Goal: Task Accomplishment & Management: Use online tool/utility

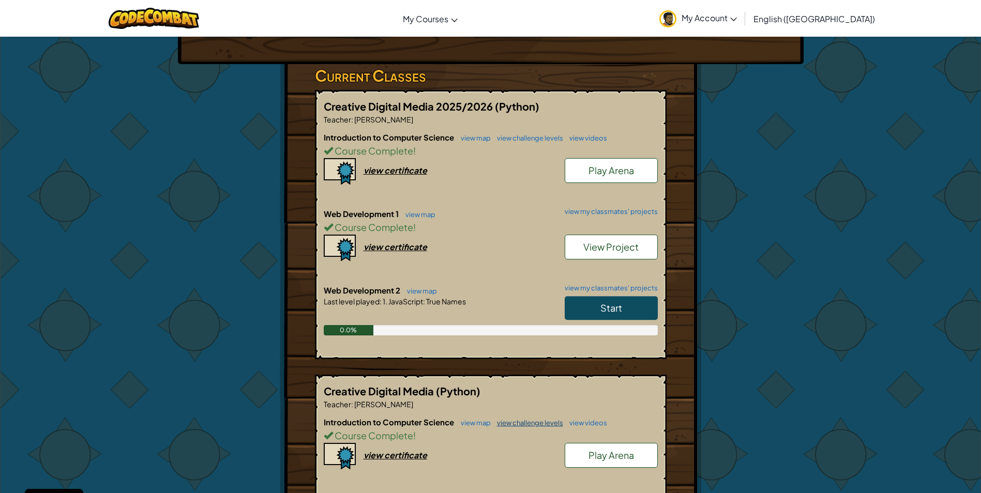
scroll to position [207, 0]
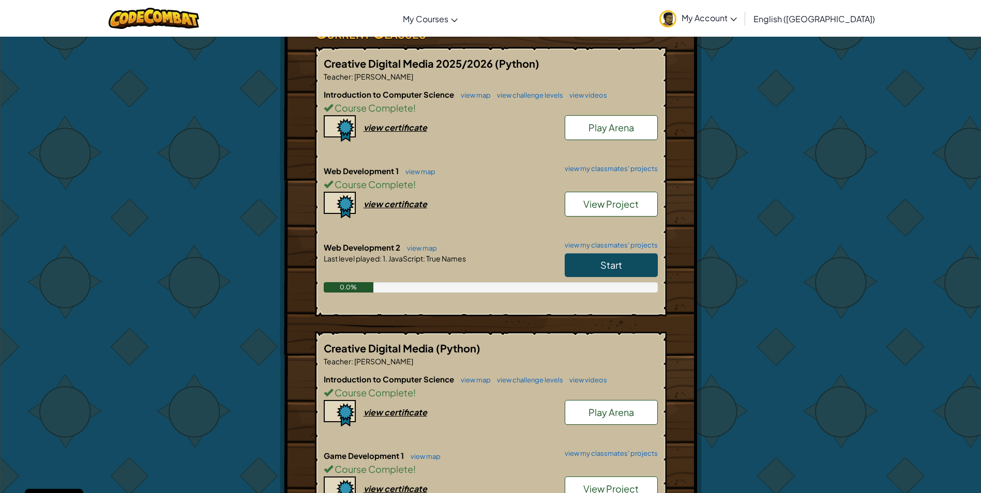
click at [603, 259] on span "Start" at bounding box center [611, 265] width 22 height 12
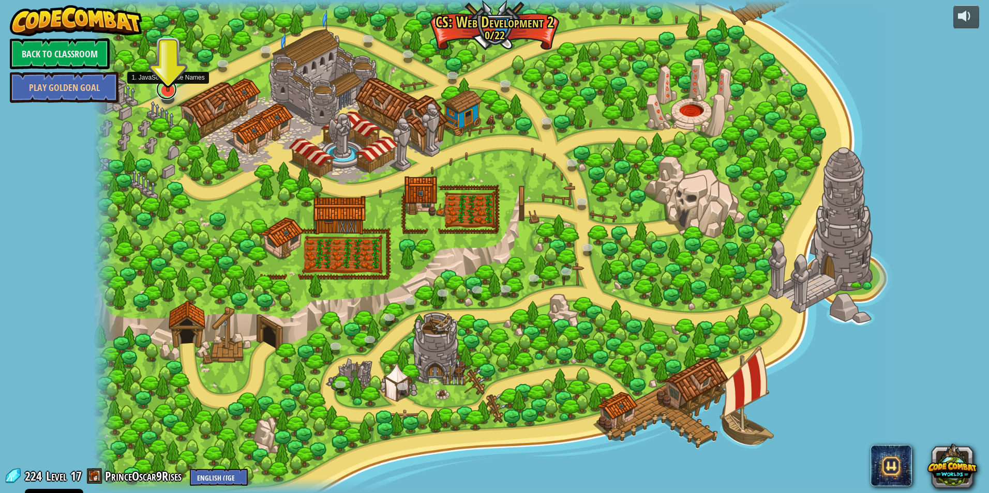
click at [170, 94] on link at bounding box center [166, 89] width 21 height 21
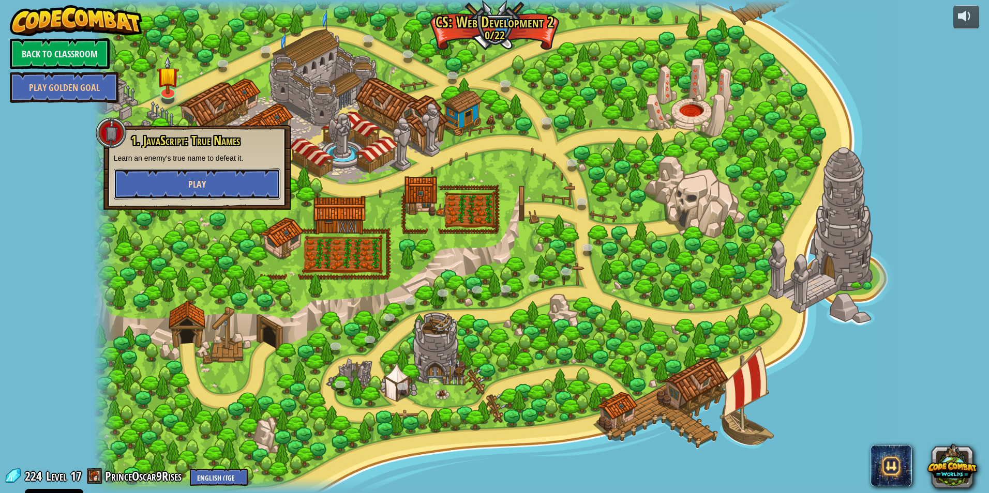
click at [203, 187] on span "Play" at bounding box center [197, 184] width 18 height 13
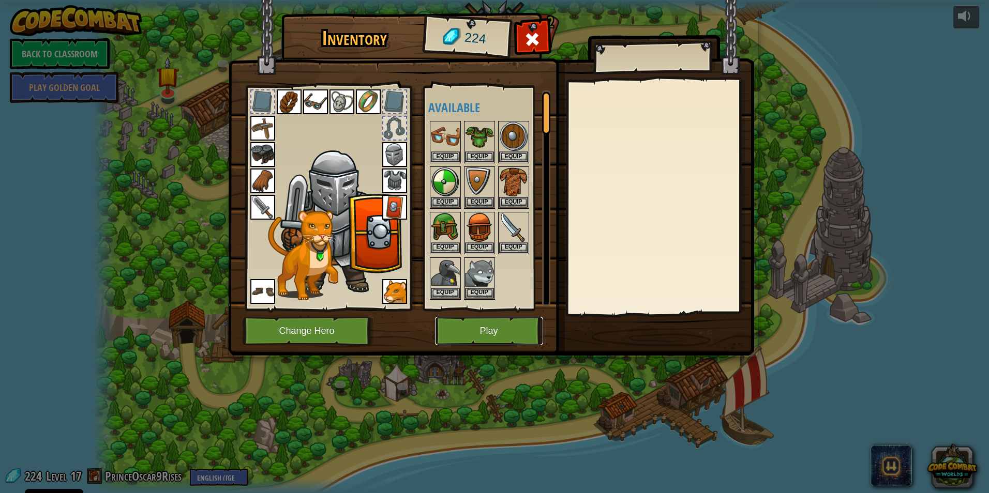
click at [471, 323] on button "Play" at bounding box center [489, 331] width 108 height 28
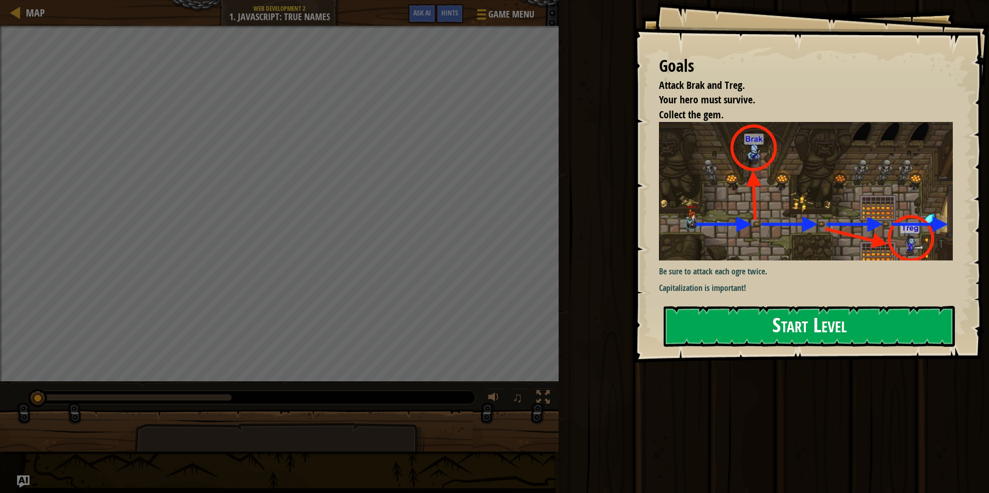
click at [740, 324] on button "Start Level" at bounding box center [809, 326] width 291 height 41
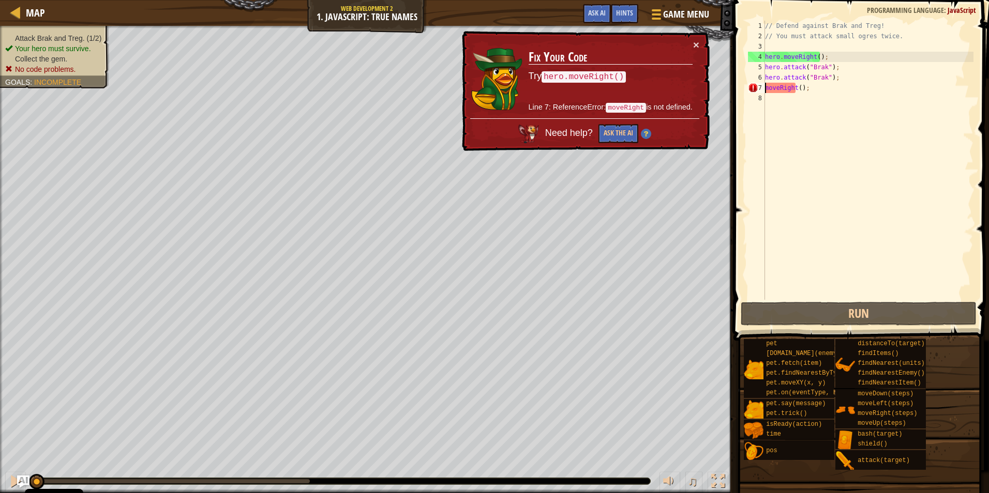
click at [765, 89] on div "// Defend against Brak and Treg! // You must attack small ogres twice. hero . m…" at bounding box center [868, 171] width 210 height 300
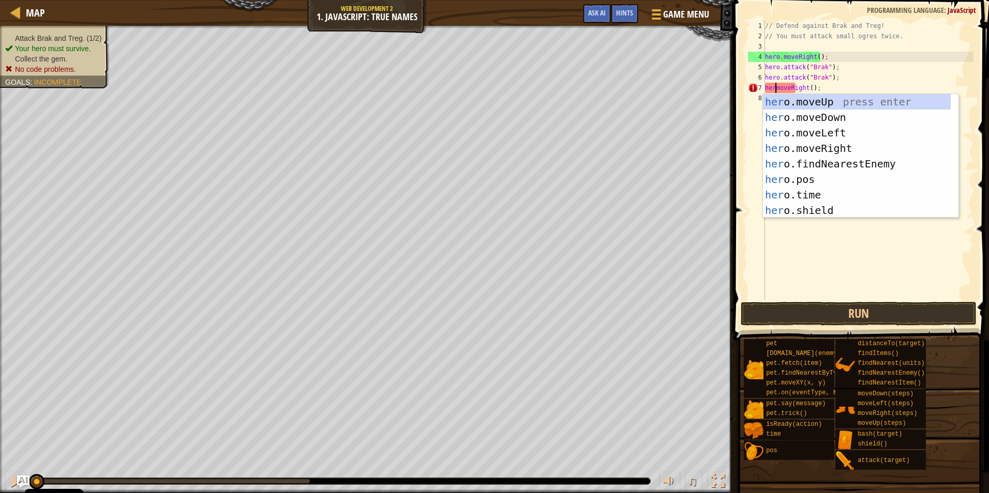
scroll to position [5, 2]
click at [848, 89] on div "// Defend against Brak and Treg! // You must attack small ogres twice. hero . m…" at bounding box center [868, 171] width 210 height 300
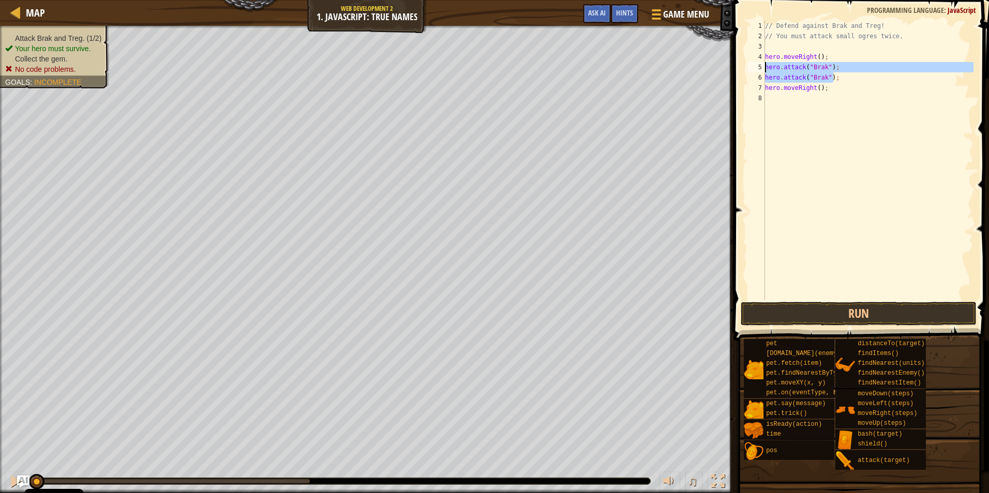
drag, startPoint x: 851, startPoint y: 77, endPoint x: 763, endPoint y: 67, distance: 88.4
click at [763, 67] on div "hero.moveRight(); 1 2 3 4 5 6 7 8 // Defend against Brak and Treg! // You must …" at bounding box center [860, 160] width 228 height 279
type textarea "hero.attack("Brak"); hero.attack("Brak");"
click at [789, 102] on div "// Defend against Brak and Treg! // You must attack small ogres twice. hero . m…" at bounding box center [868, 171] width 210 height 300
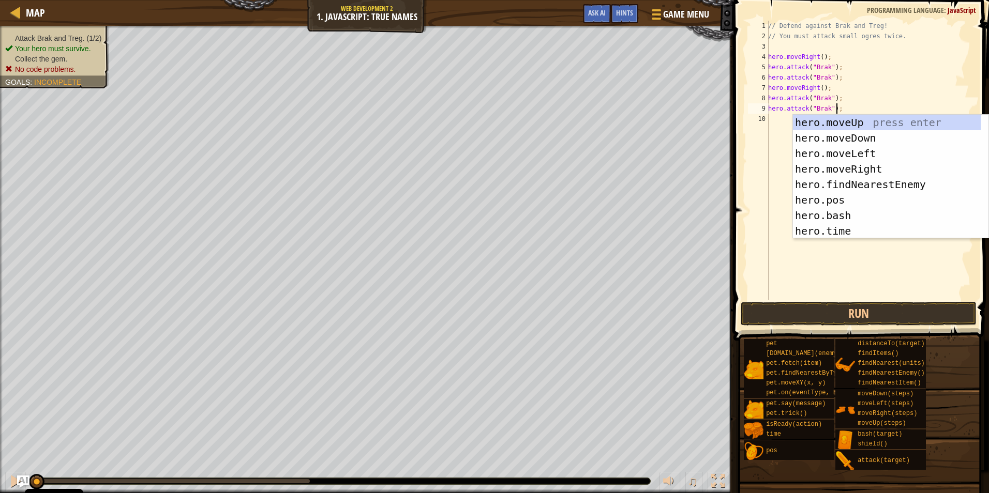
click at [822, 99] on div "// Defend against Brak and Treg! // You must attack small ogres twice. hero . m…" at bounding box center [869, 171] width 207 height 300
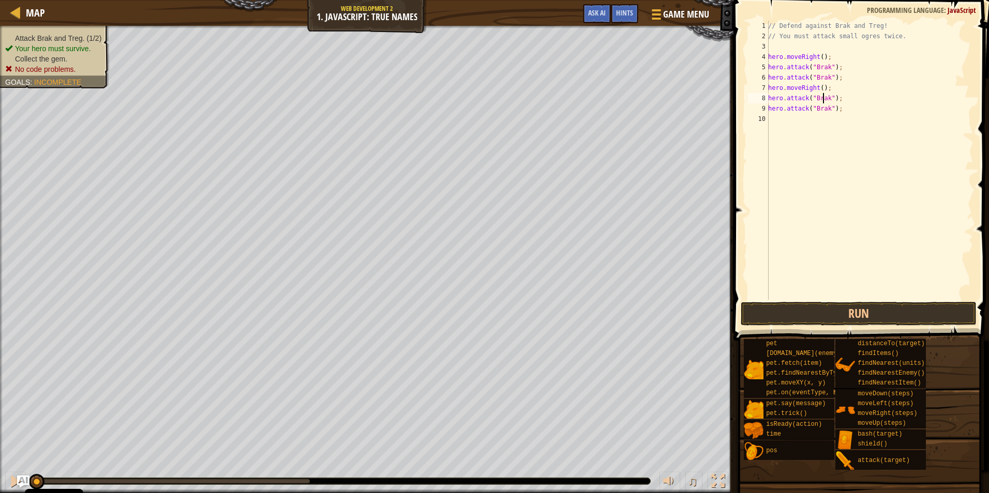
click at [824, 101] on div "// Defend against Brak and Treg! // You must attack small ogres twice. hero . m…" at bounding box center [869, 171] width 207 height 300
drag, startPoint x: 836, startPoint y: 87, endPoint x: 763, endPoint y: 87, distance: 72.9
click at [763, 87] on div "hero.attack("Treg"); 1 2 3 4 5 6 7 8 9 10 // Defend against Brak and Treg! // Y…" at bounding box center [860, 160] width 228 height 279
type textarea "hero.moveRight();"
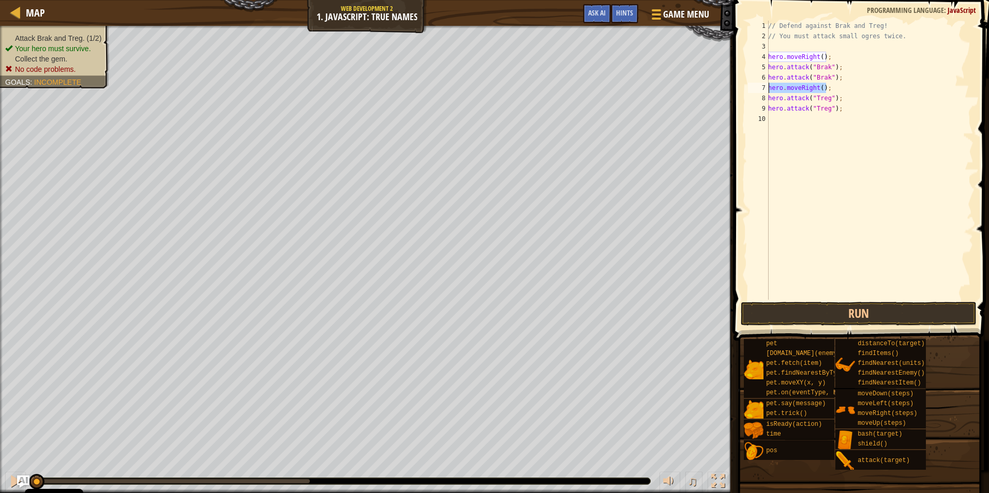
scroll to position [5, 4]
click at [798, 133] on div "// Defend against Brak and Treg! // You must attack small ogres twice. hero . m…" at bounding box center [869, 171] width 207 height 300
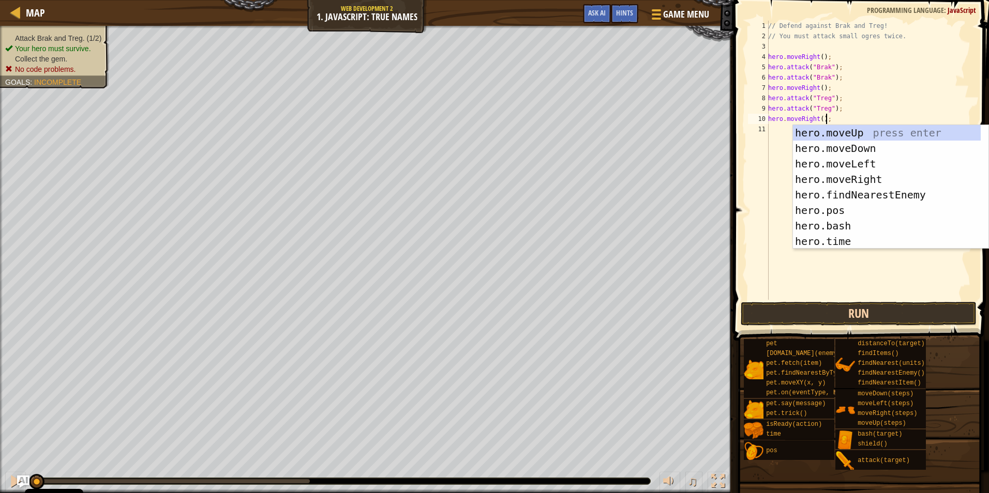
type textarea "hero.moveRight();"
click at [824, 310] on button "Run" at bounding box center [859, 314] width 236 height 24
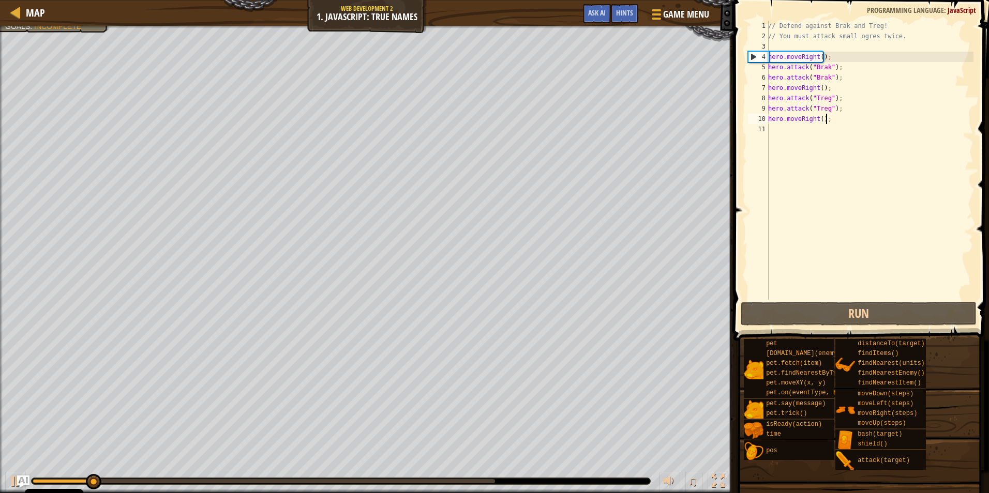
click at [839, 208] on div "// Defend against Brak and Treg! // You must attack small ogres twice. hero . m…" at bounding box center [869, 171] width 207 height 300
paste textarea "hero.moveRight();"
type textarea "hero.moveRight();"
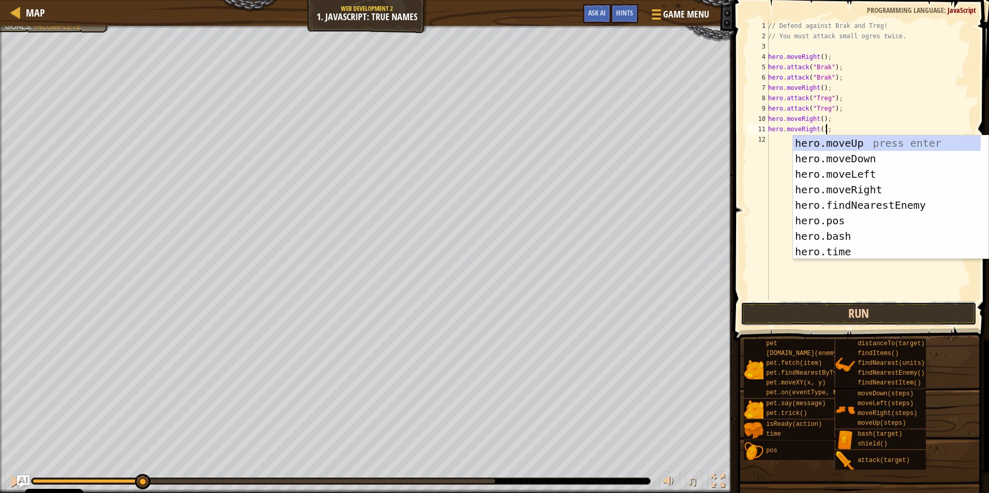
click at [842, 314] on button "Run" at bounding box center [859, 314] width 236 height 24
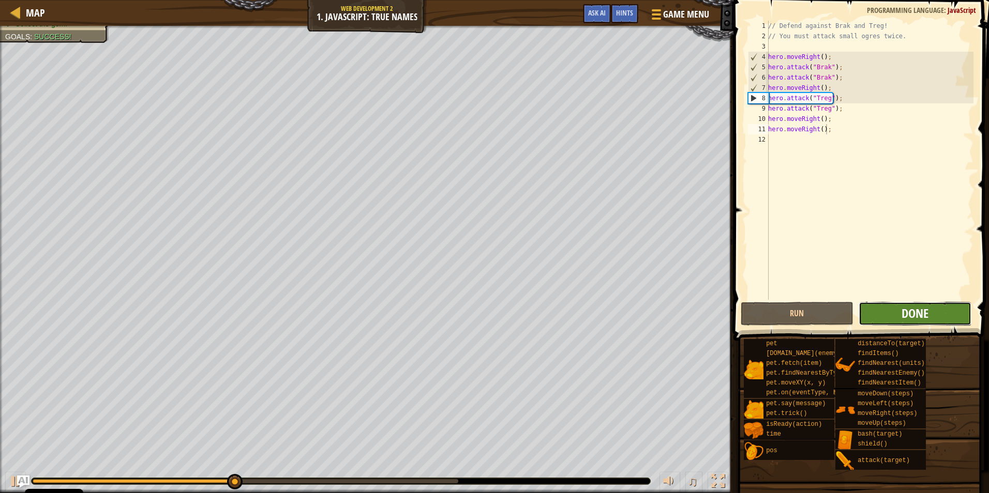
click at [910, 313] on span "Done" at bounding box center [914, 313] width 27 height 17
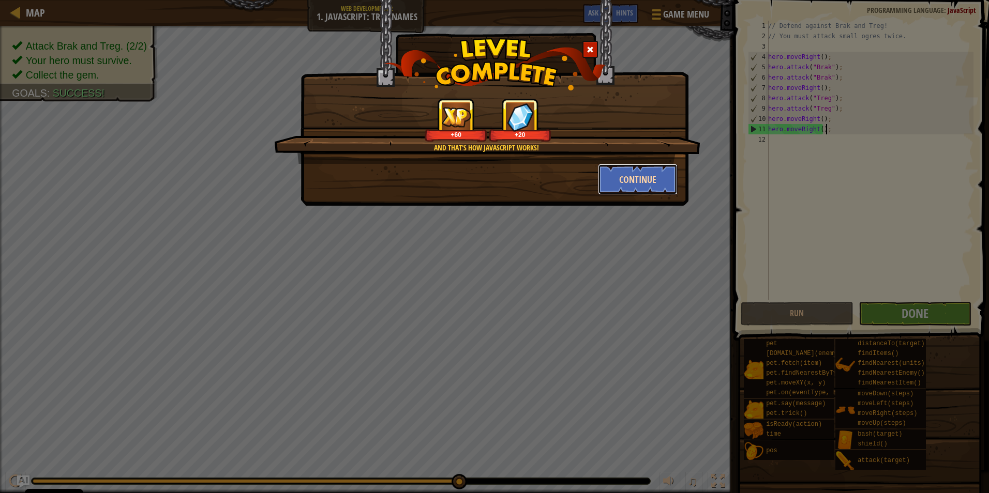
click at [624, 174] on button "Continue" at bounding box center [638, 179] width 80 height 31
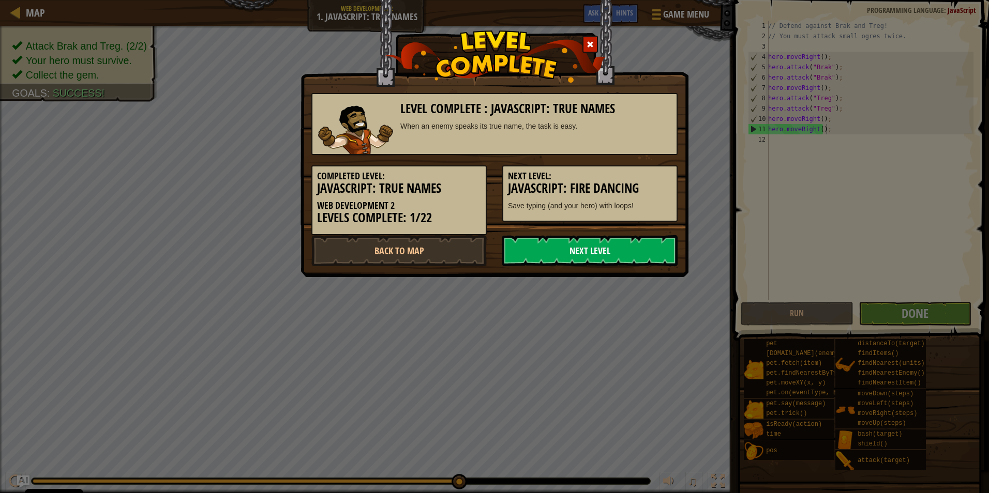
click at [615, 258] on link "Next Level" at bounding box center [589, 250] width 175 height 31
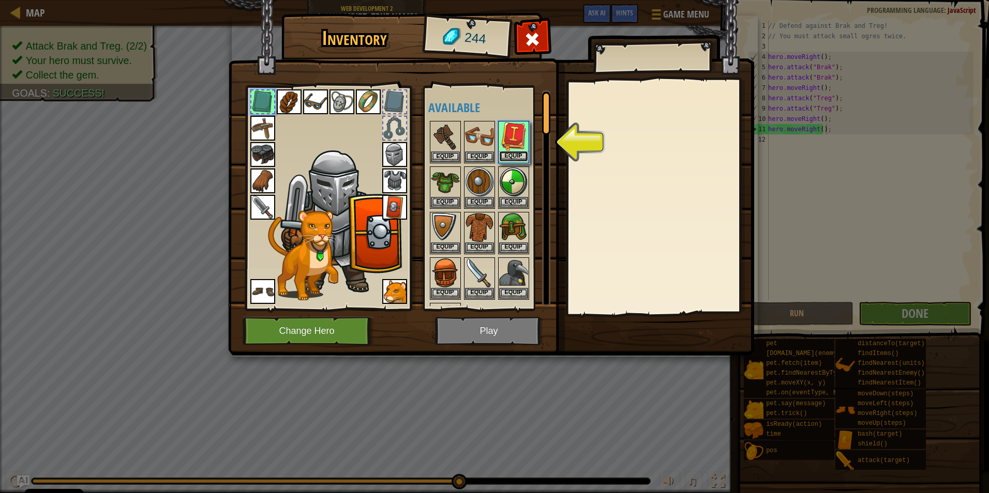
click at [519, 155] on button "Equip" at bounding box center [513, 156] width 29 height 11
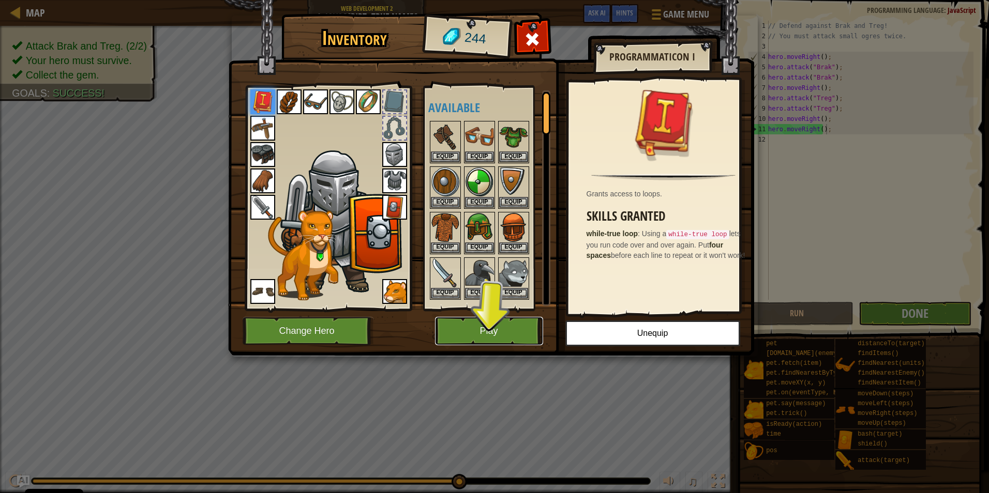
click at [525, 331] on button "Play" at bounding box center [489, 331] width 108 height 28
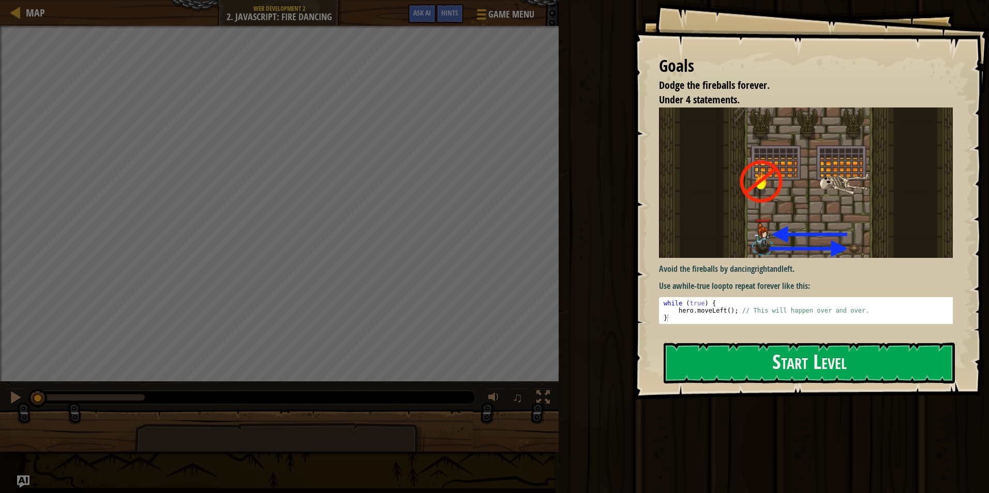
type textarea "}"
click at [697, 317] on div "while ( true ) { hero . moveLeft ( ) ; // This will happen over and over. }" at bounding box center [809, 318] width 296 height 36
click at [731, 352] on button "Start Level" at bounding box center [809, 363] width 291 height 41
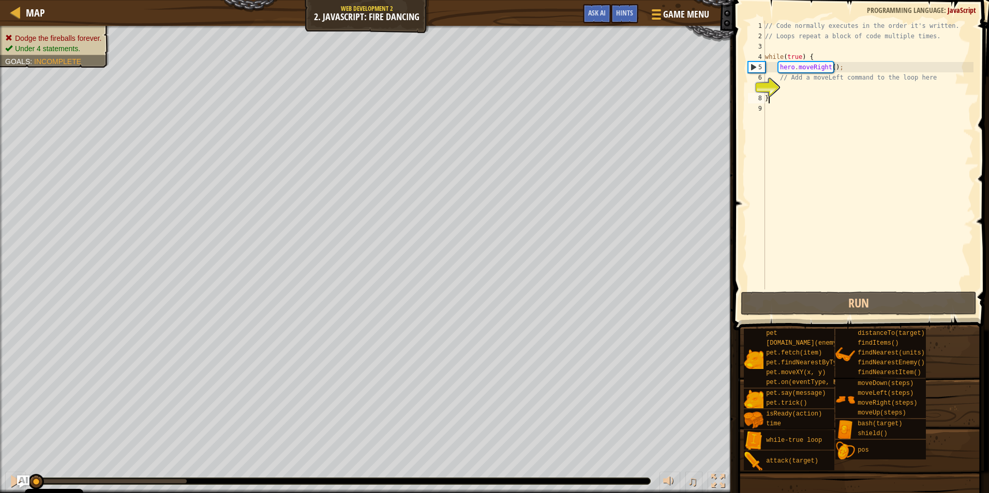
click at [814, 99] on div "// Code normally executes in the order it's written. // Loops repeat a block of…" at bounding box center [868, 166] width 210 height 290
type textarea "}"
click at [811, 90] on div "// Code normally executes in the order it's written. // Loops repeat a block of…" at bounding box center [868, 166] width 210 height 290
drag, startPoint x: 851, startPoint y: 69, endPoint x: 780, endPoint y: 69, distance: 70.9
click at [780, 69] on div "// Code normally executes in the order it's written. // Loops repeat a block of…" at bounding box center [868, 166] width 210 height 290
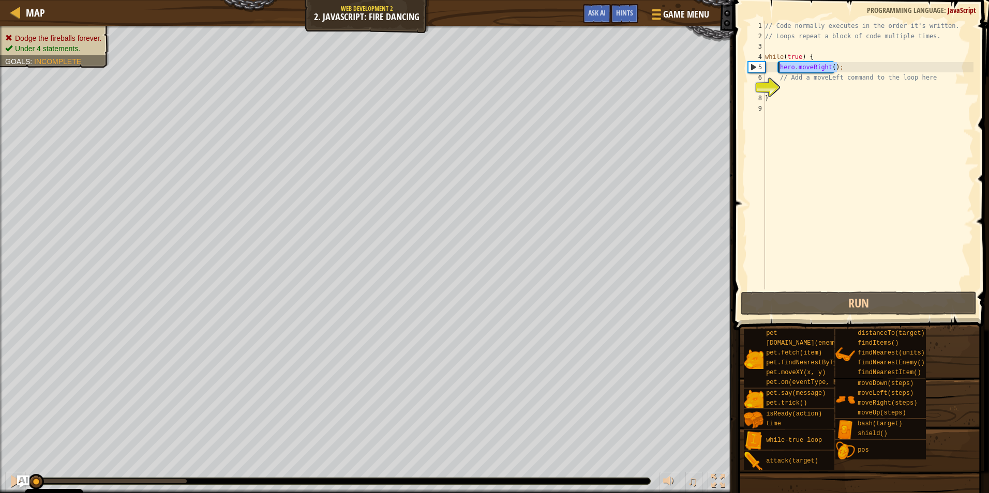
type textarea "hero.moveRight();"
click at [804, 89] on div "// Code normally executes in the order it's written. // Loops repeat a block of…" at bounding box center [868, 166] width 210 height 290
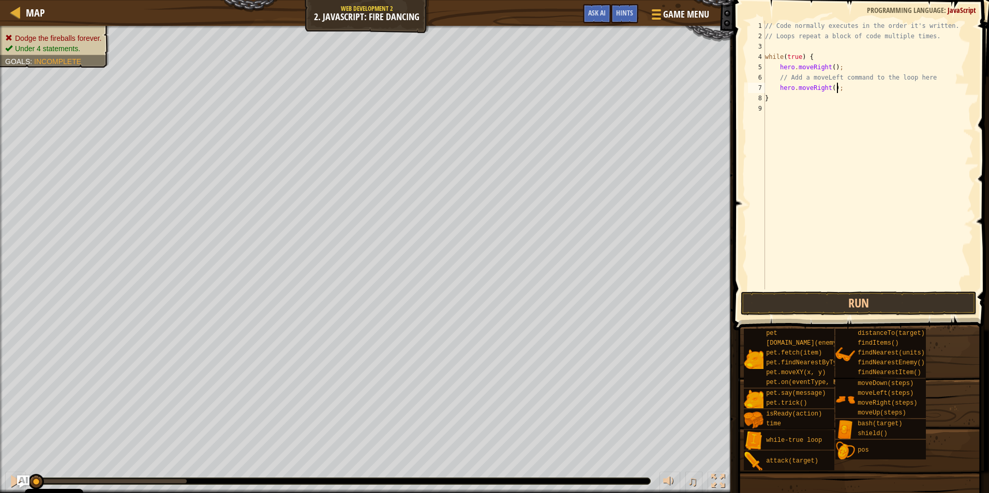
click at [827, 89] on div "// Code normally executes in the order it's written. // Loops repeat a block of…" at bounding box center [868, 166] width 210 height 290
type textarea "hero.moveLeft();"
click at [835, 138] on div "// Code normally executes in the order it's written. // Loops repeat a block of…" at bounding box center [868, 166] width 210 height 290
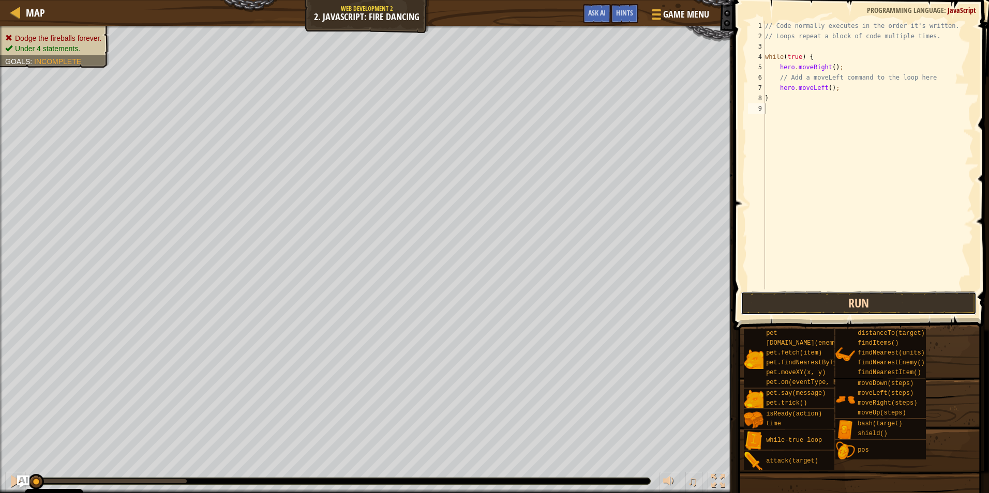
click at [833, 298] on button "Run" at bounding box center [859, 304] width 236 height 24
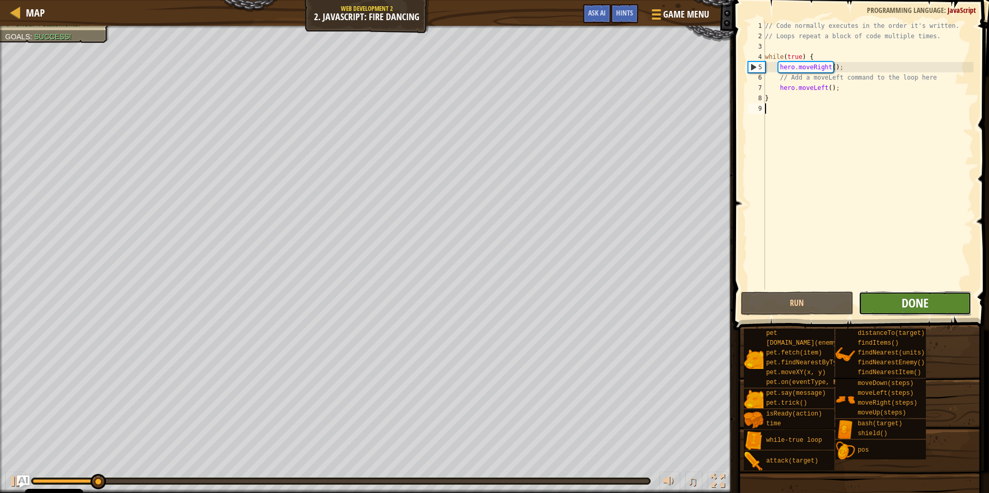
click at [905, 303] on span "Done" at bounding box center [914, 303] width 27 height 17
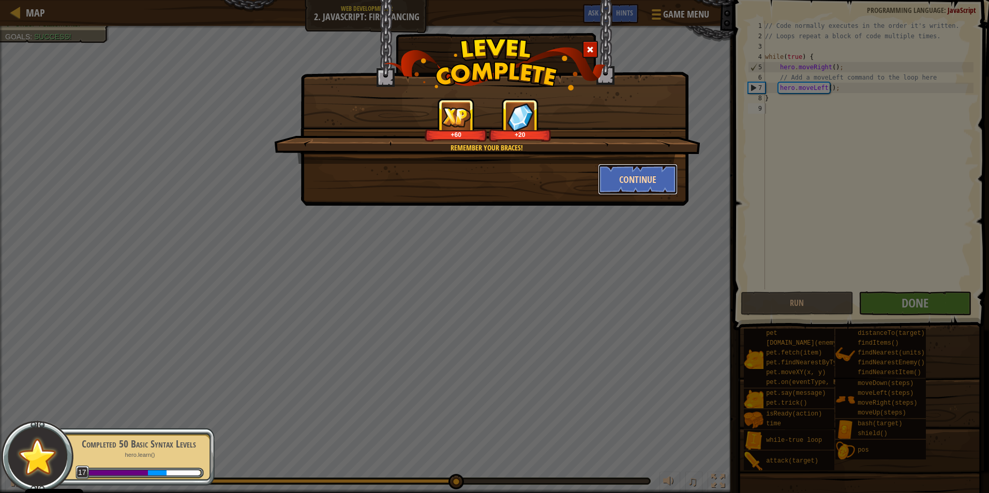
click at [643, 186] on button "Continue" at bounding box center [638, 179] width 80 height 31
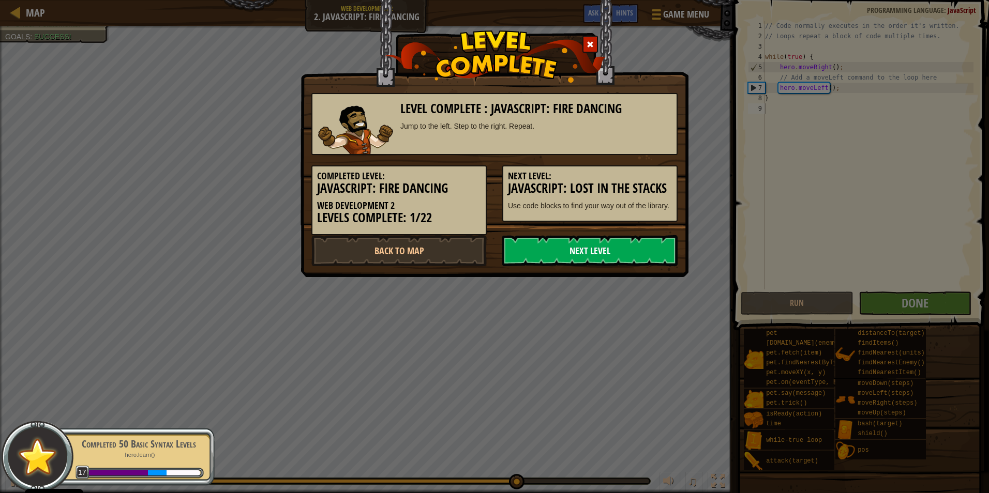
click at [600, 261] on link "Next Level" at bounding box center [589, 250] width 175 height 31
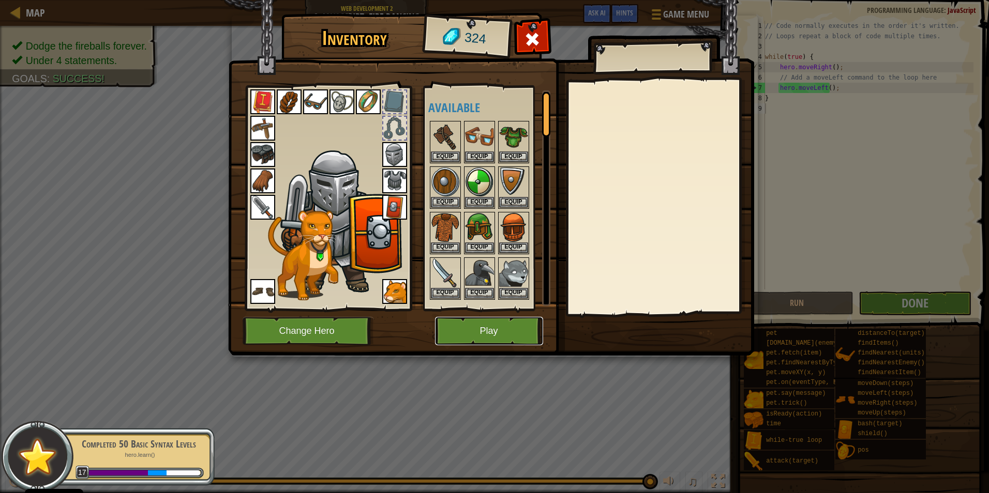
click at [520, 326] on button "Play" at bounding box center [489, 331] width 108 height 28
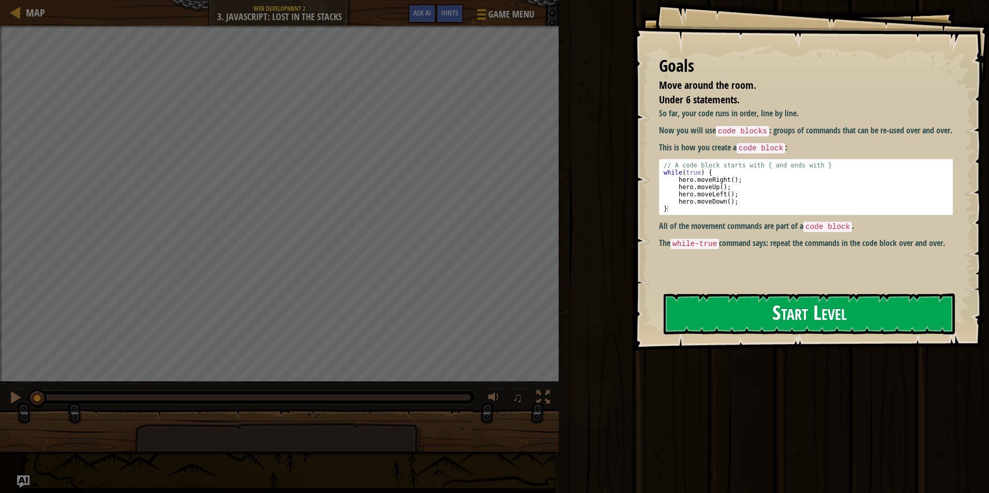
click at [751, 311] on button "Start Level" at bounding box center [809, 314] width 291 height 41
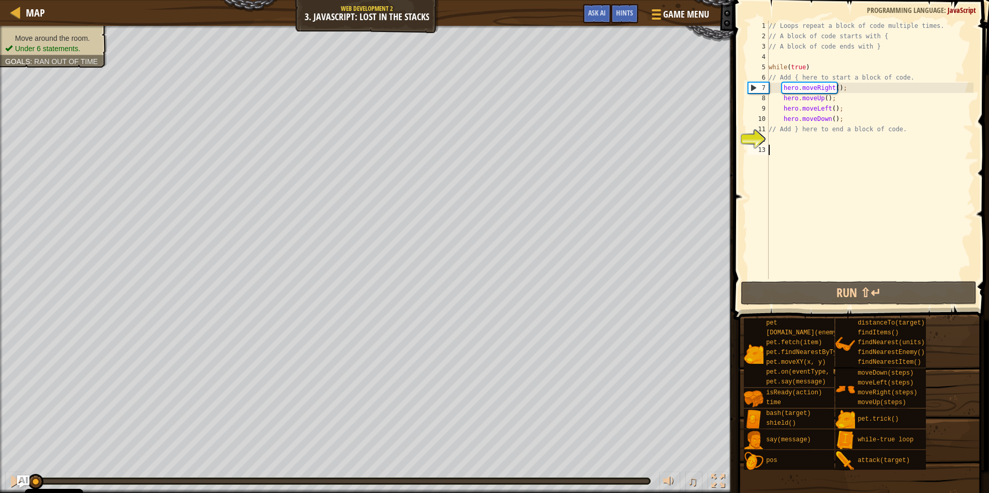
click at [790, 146] on div "// Loops repeat a block of code multiple times. // A block of code starts with …" at bounding box center [869, 160] width 207 height 279
click at [789, 138] on div "// Loops repeat a block of code multiple times. // A block of code starts with …" at bounding box center [869, 160] width 207 height 279
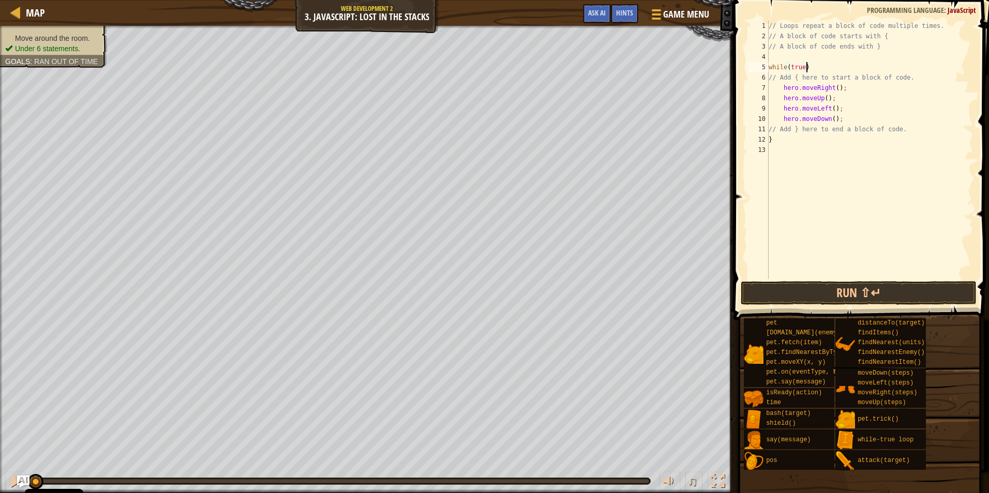
click at [820, 70] on div "// Loops repeat a block of code multiple times. // A block of code starts with …" at bounding box center [869, 160] width 207 height 279
click at [805, 65] on div "// Loops repeat a block of code multiple times. // A block of code starts with …" at bounding box center [869, 160] width 207 height 279
type textarea "while(true) {"
click at [848, 187] on div "// Loops repeat a block of code multiple times. // A block of code starts with …" at bounding box center [869, 160] width 207 height 279
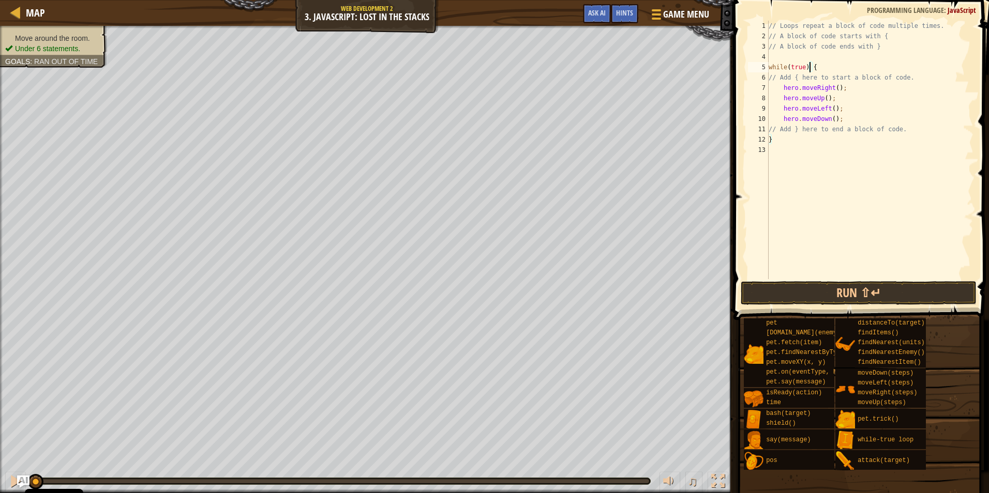
scroll to position [5, 0]
click at [830, 144] on div "// Loops repeat a block of code multiple times. // A block of code starts with …" at bounding box center [869, 160] width 207 height 279
type textarea "}"
click at [819, 297] on button "Run ⇧↵" at bounding box center [859, 293] width 236 height 24
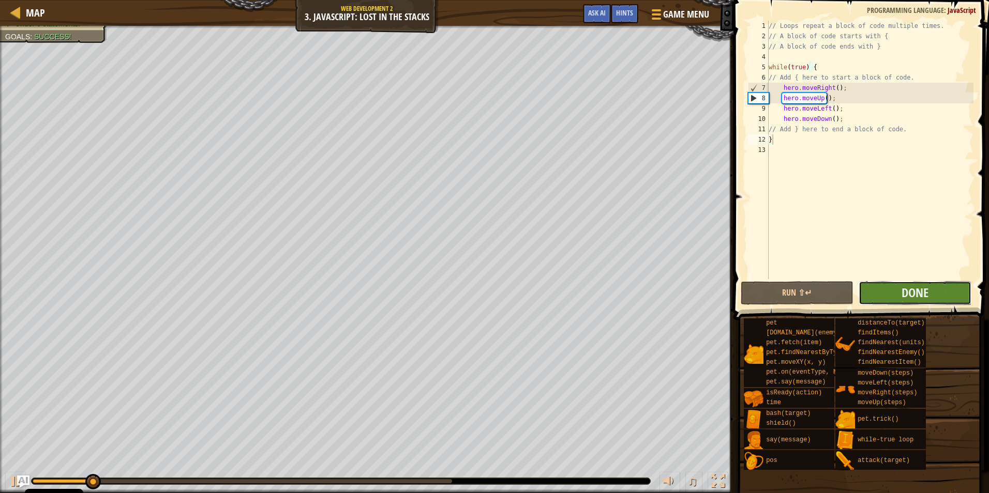
click at [899, 294] on button "Done" at bounding box center [915, 293] width 113 height 24
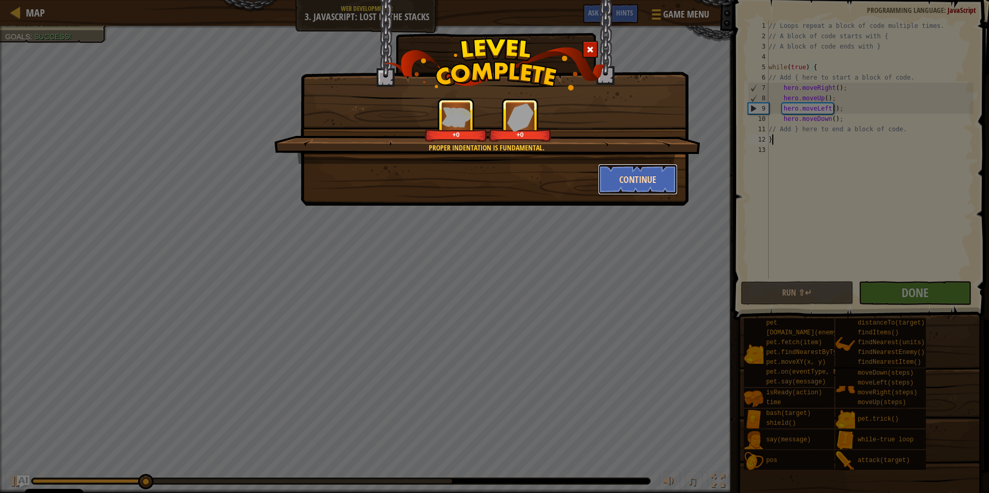
click at [631, 176] on button "Continue" at bounding box center [638, 179] width 80 height 31
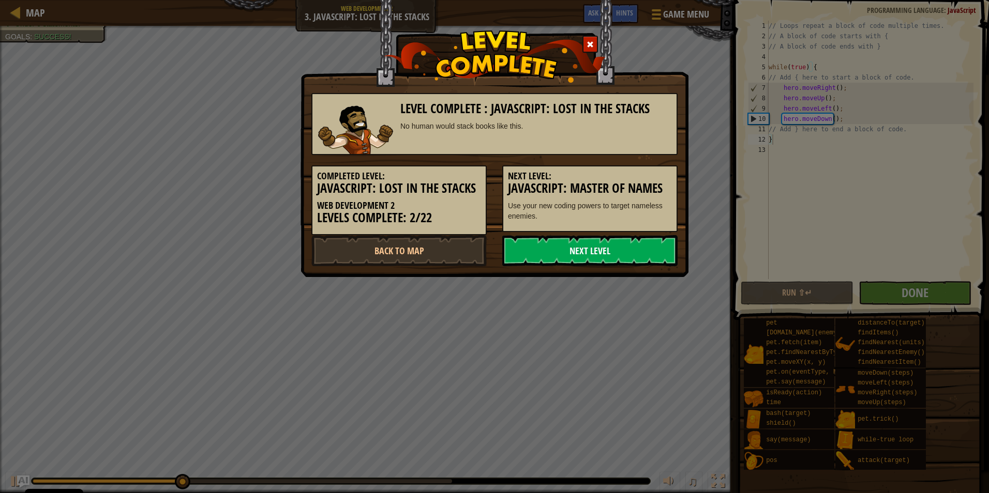
click at [620, 247] on link "Next Level" at bounding box center [589, 250] width 175 height 31
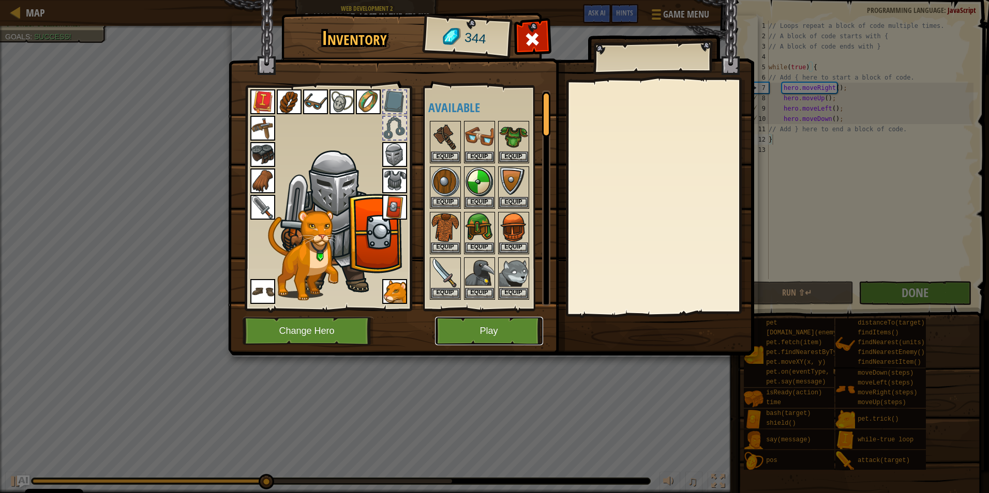
click at [501, 334] on button "Play" at bounding box center [489, 331] width 108 height 28
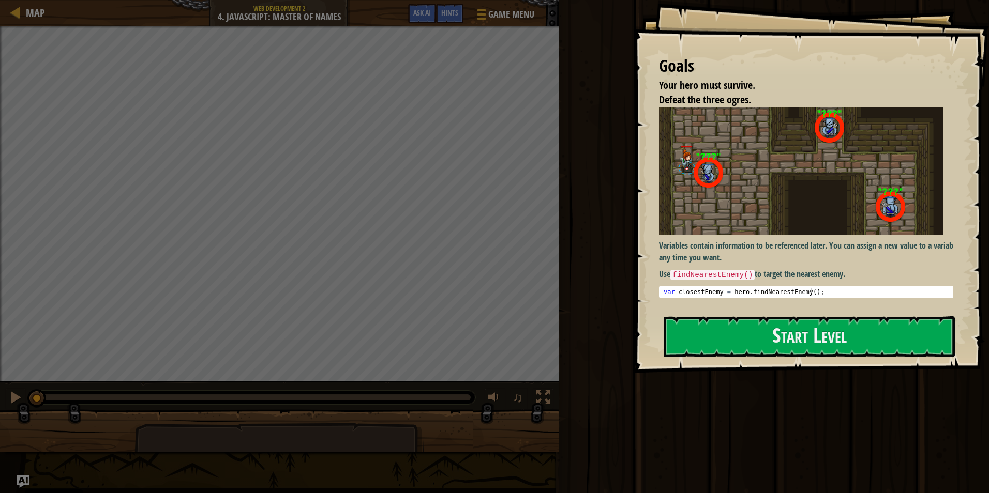
drag, startPoint x: 748, startPoint y: 276, endPoint x: 692, endPoint y: 273, distance: 55.4
click at [692, 273] on code "findNearestEnemy()" at bounding box center [712, 275] width 84 height 10
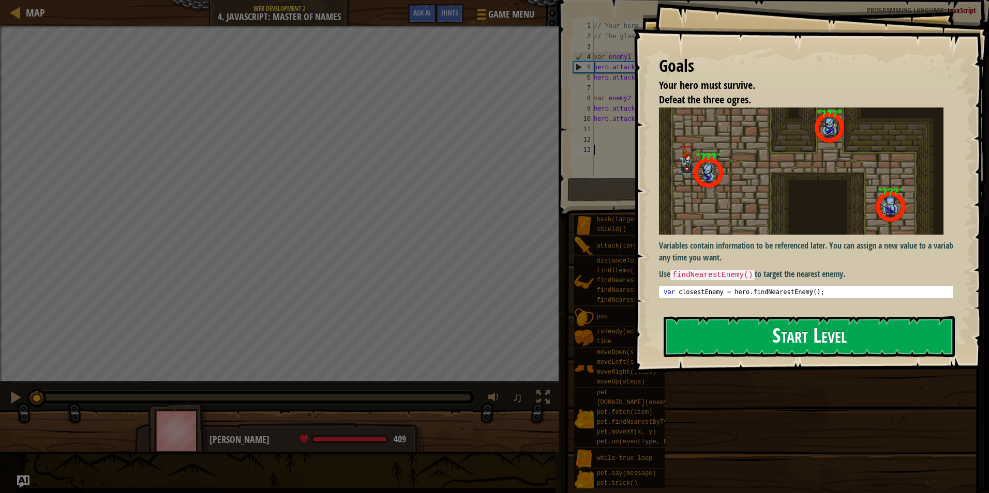
click at [772, 347] on button "Start Level" at bounding box center [809, 337] width 291 height 41
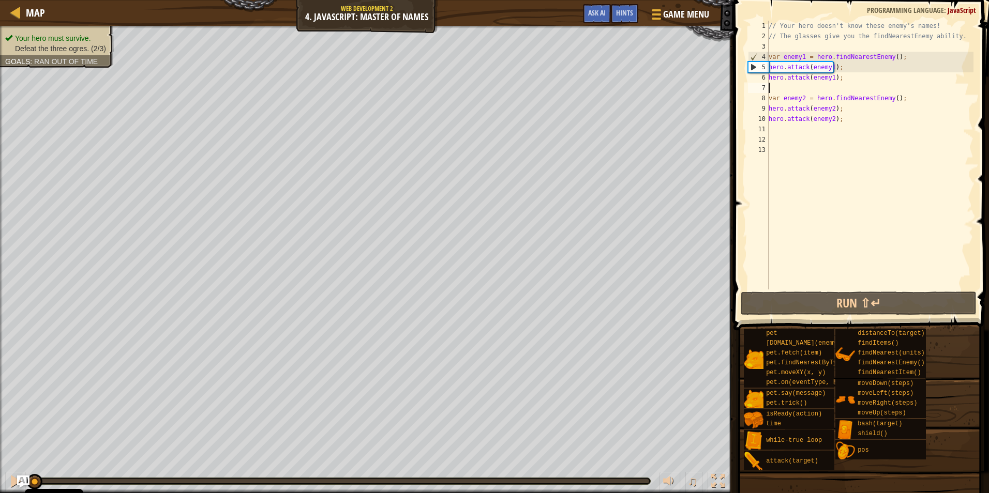
click at [820, 89] on div "// Your hero doesn't know these enemy's names! // The glasses give you the find…" at bounding box center [869, 166] width 207 height 290
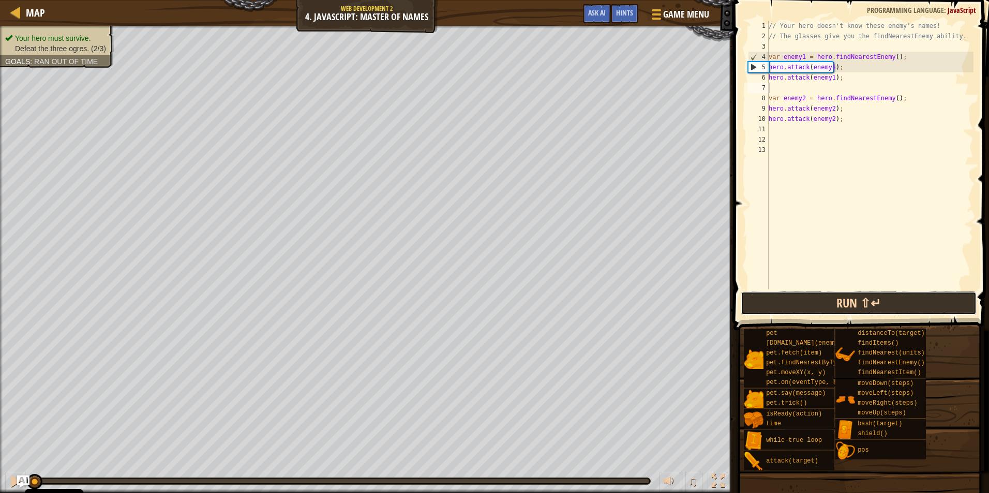
click at [855, 311] on button "Run ⇧↵" at bounding box center [859, 304] width 236 height 24
click at [850, 305] on button "Run ⇧↵" at bounding box center [859, 304] width 236 height 24
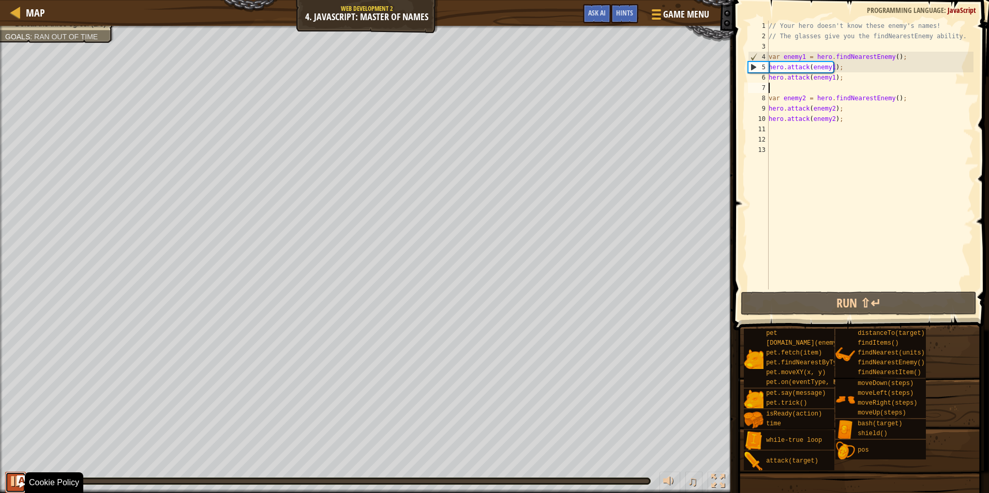
click at [10, 485] on div at bounding box center [15, 481] width 13 height 13
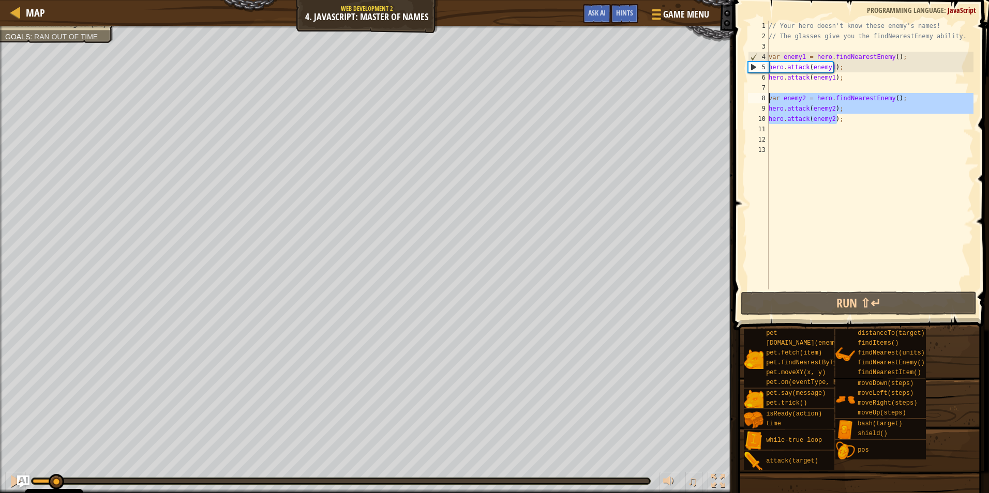
drag, startPoint x: 854, startPoint y: 121, endPoint x: 750, endPoint y: 99, distance: 105.7
click at [750, 99] on div "1 2 3 4 5 6 7 8 9 10 11 12 13 // Your hero doesn't know these enemy's names! //…" at bounding box center [860, 155] width 228 height 269
type textarea "var enemy2 = hero.findNearestEnemy(); hero.attack(enemy2);"
click at [848, 154] on div "// Your hero doesn't know these enemy's names! // The glasses give you the find…" at bounding box center [869, 166] width 207 height 290
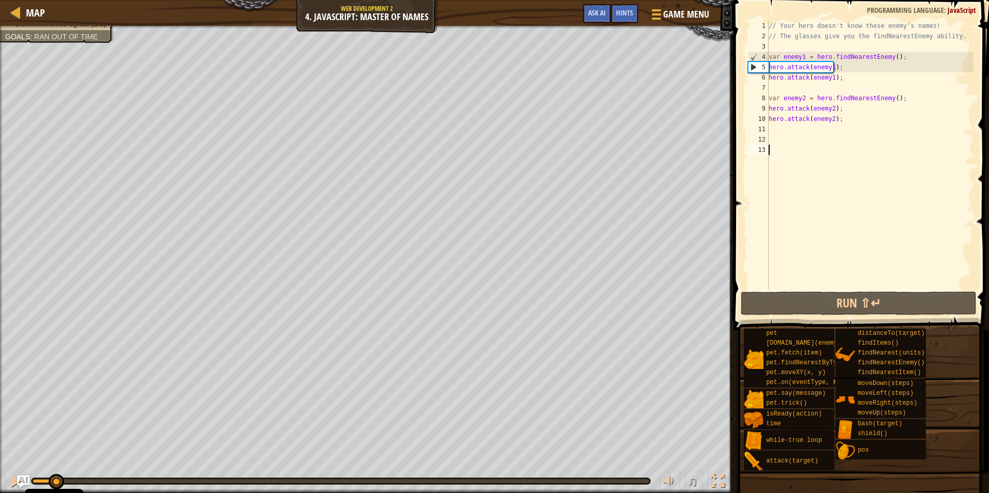
click at [830, 141] on div "// Your hero doesn't know these enemy's names! // The glasses give you the find…" at bounding box center [869, 166] width 207 height 290
paste textarea "hero.attack(enemy2);"
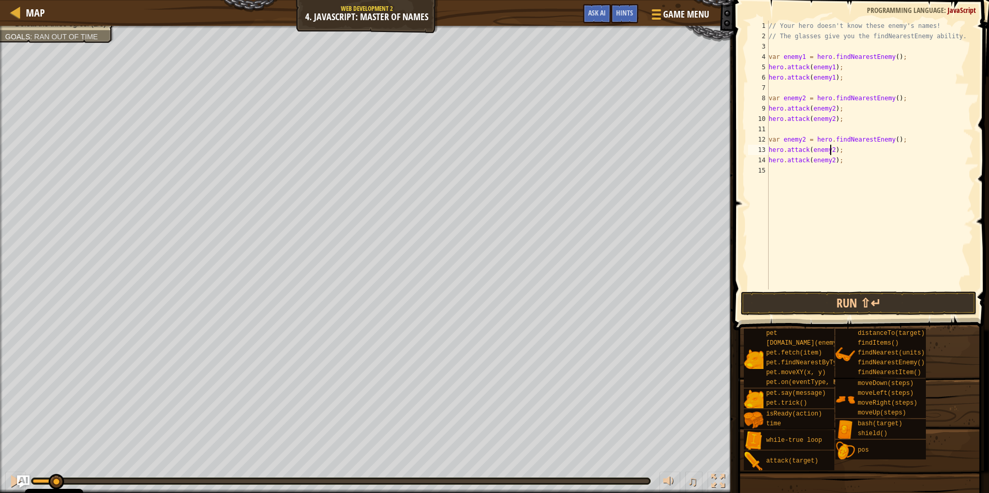
click at [831, 150] on div "// Your hero doesn't know these enemy's names! // The glasses give you the find…" at bounding box center [869, 166] width 207 height 290
click at [823, 305] on button "Run ⇧↵" at bounding box center [859, 304] width 236 height 24
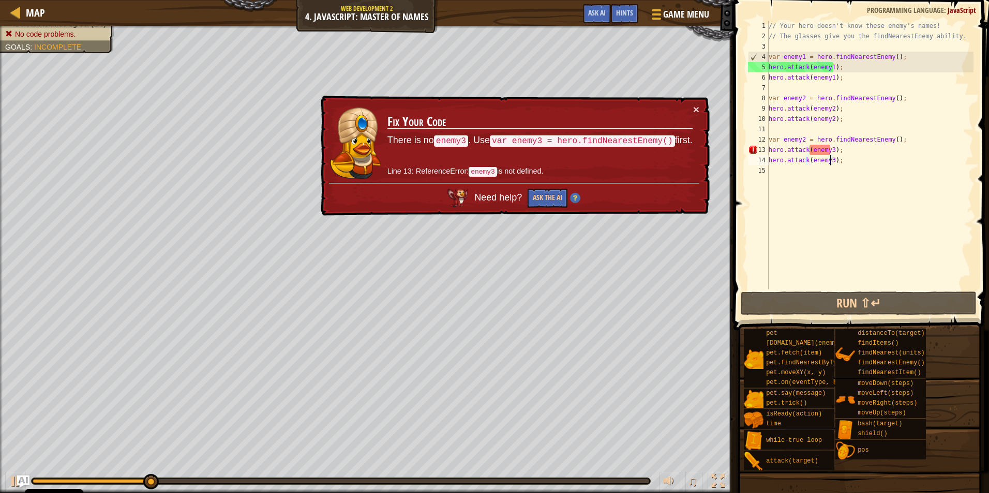
click at [803, 138] on div "// Your hero doesn't know these enemy's names! // The glasses give you the find…" at bounding box center [869, 166] width 207 height 290
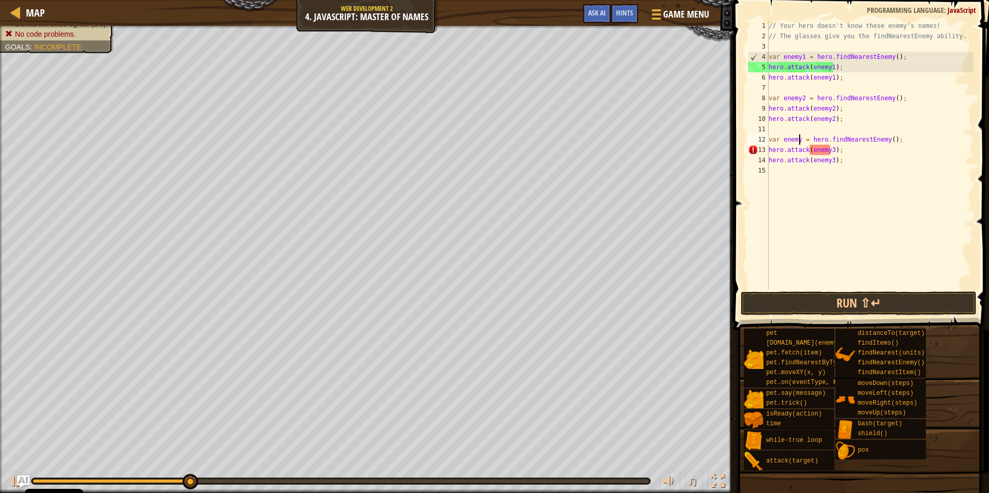
type textarea "var enemy3 = hero.findNearestEnemy();"
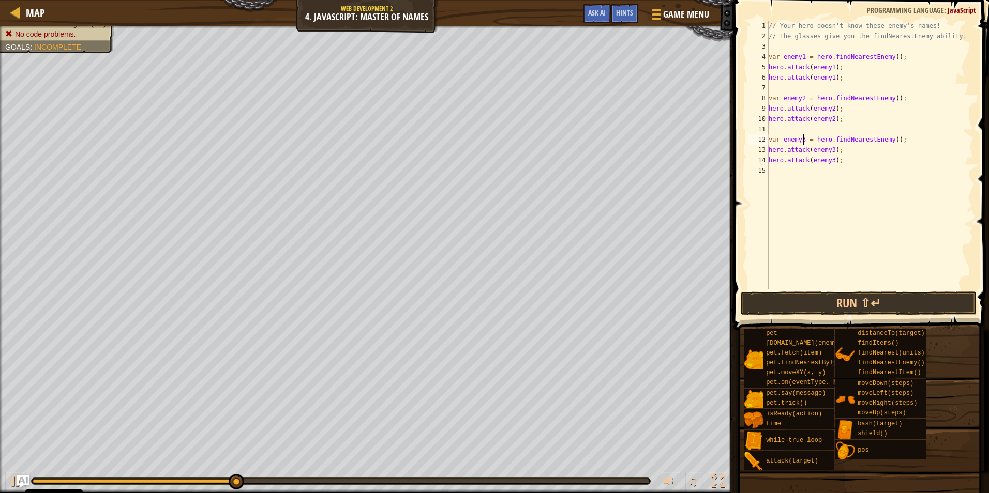
click at [871, 288] on div "// Your hero doesn't know these enemy's names! // The glasses give you the find…" at bounding box center [869, 166] width 207 height 290
click at [862, 296] on button "Run ⇧↵" at bounding box center [859, 304] width 236 height 24
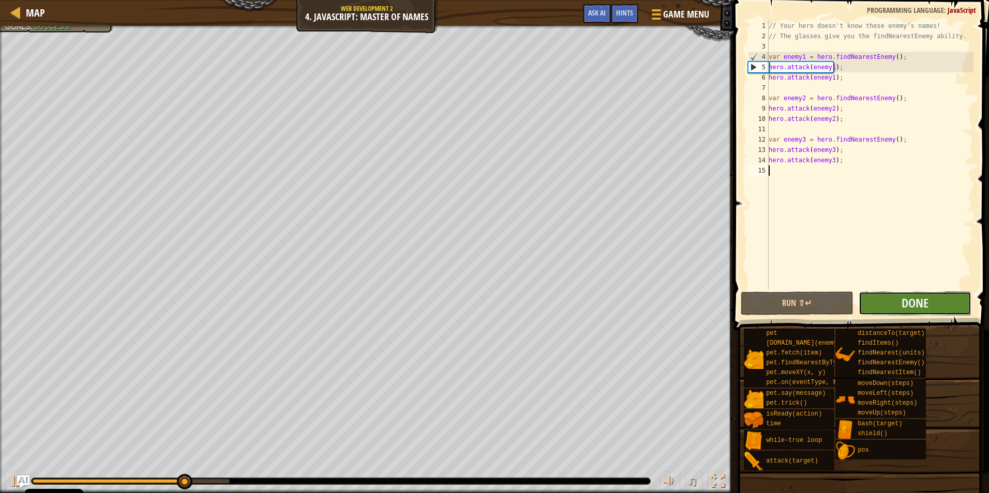
click at [897, 295] on button "Done" at bounding box center [915, 304] width 113 height 24
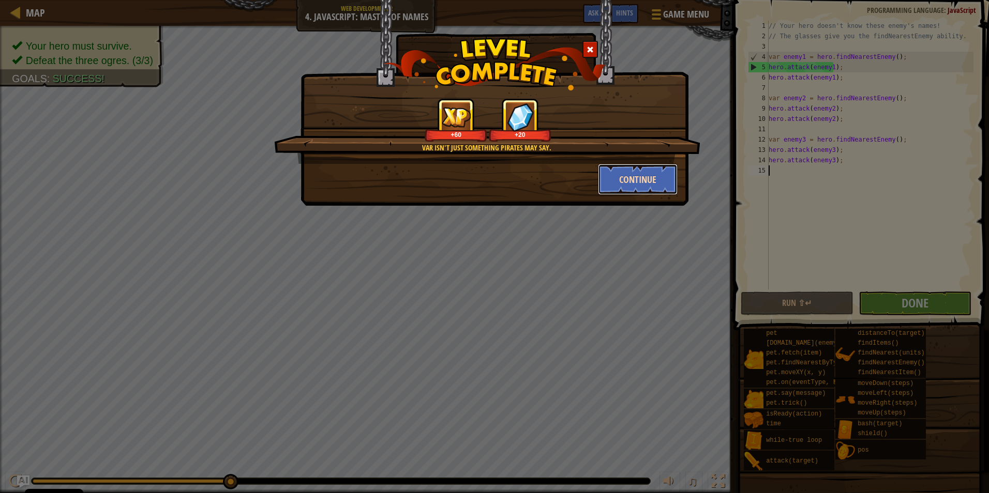
click at [640, 180] on button "Continue" at bounding box center [638, 179] width 80 height 31
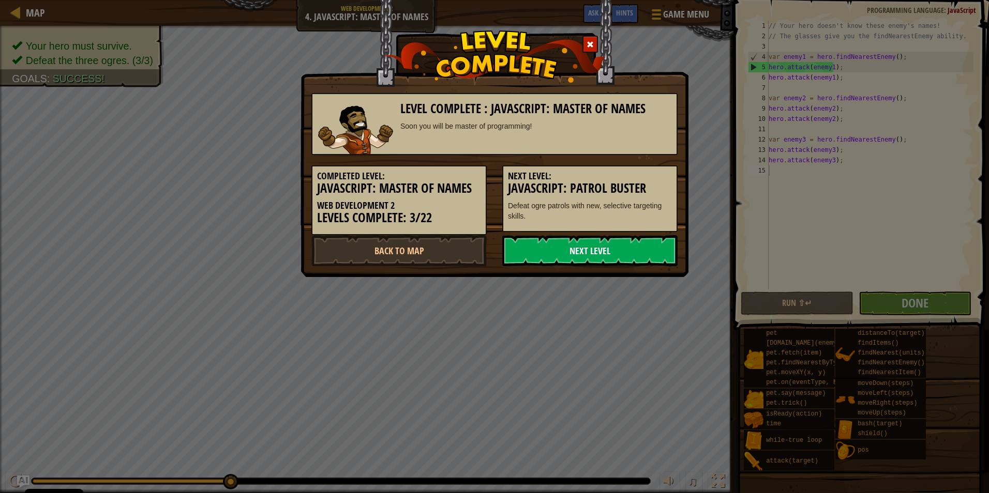
click at [610, 249] on link "Next Level" at bounding box center [589, 250] width 175 height 31
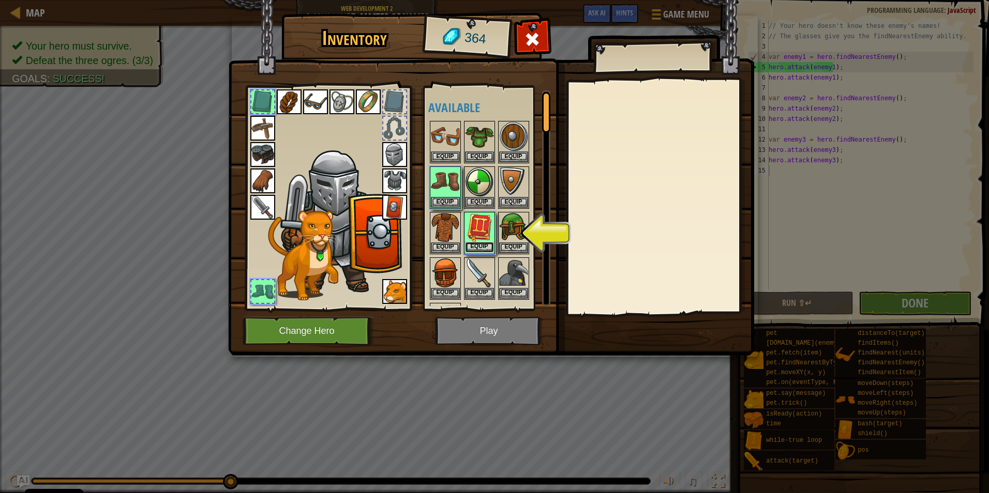
click at [489, 246] on button "Equip" at bounding box center [479, 247] width 29 height 11
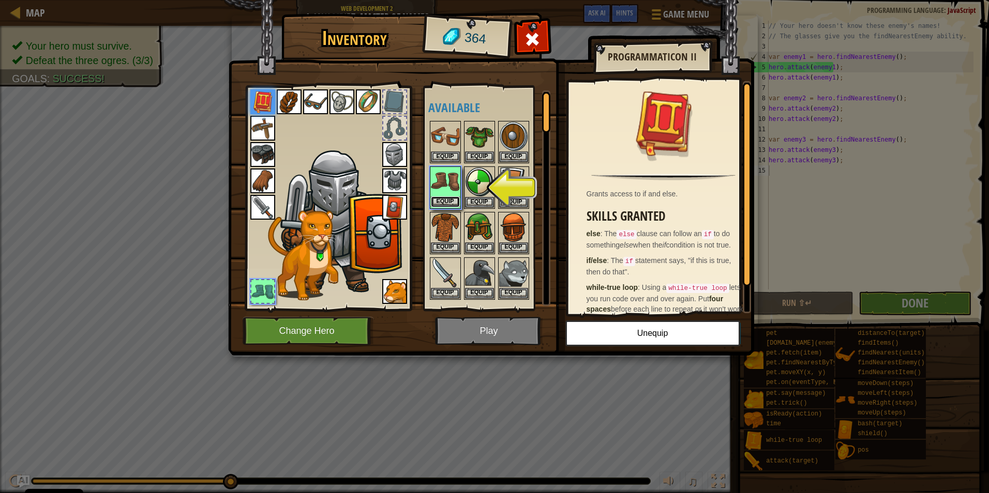
click at [451, 199] on button "Equip" at bounding box center [445, 202] width 29 height 11
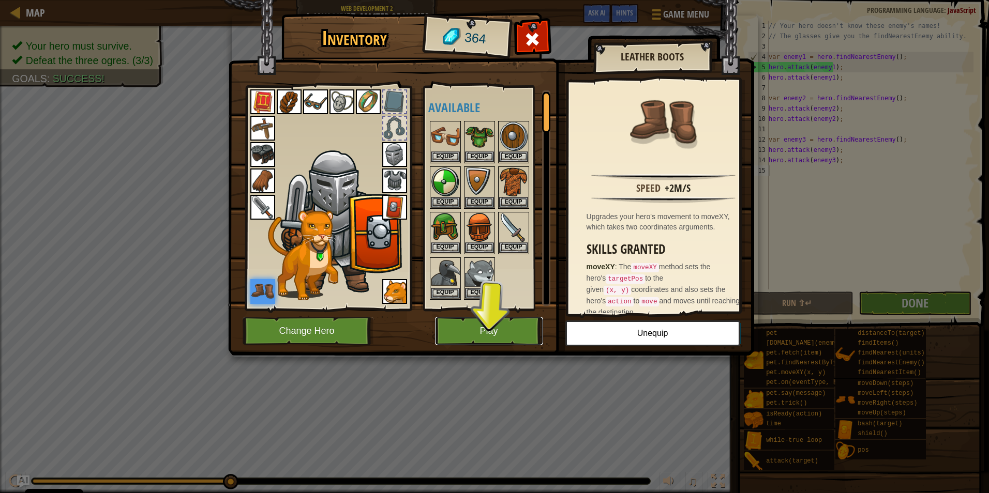
click at [475, 323] on button "Play" at bounding box center [489, 331] width 108 height 28
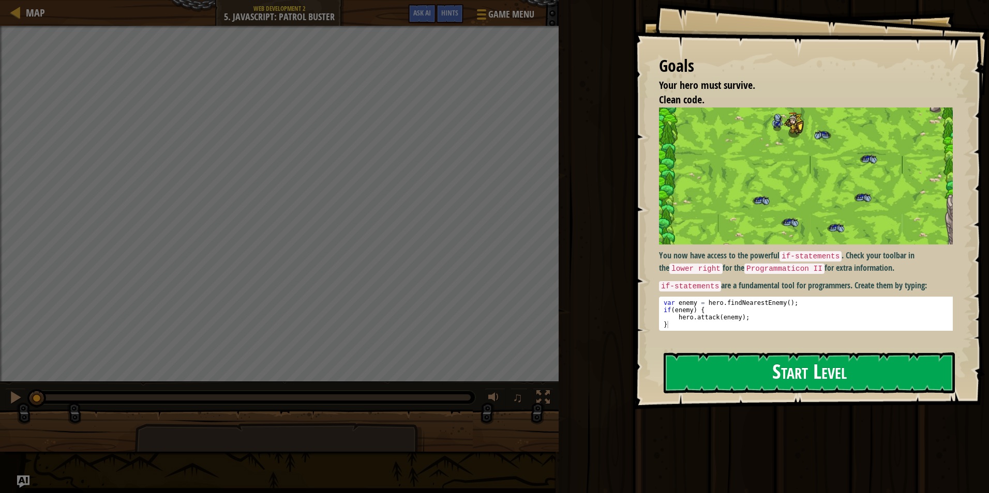
click at [731, 385] on button "Start Level" at bounding box center [809, 373] width 291 height 41
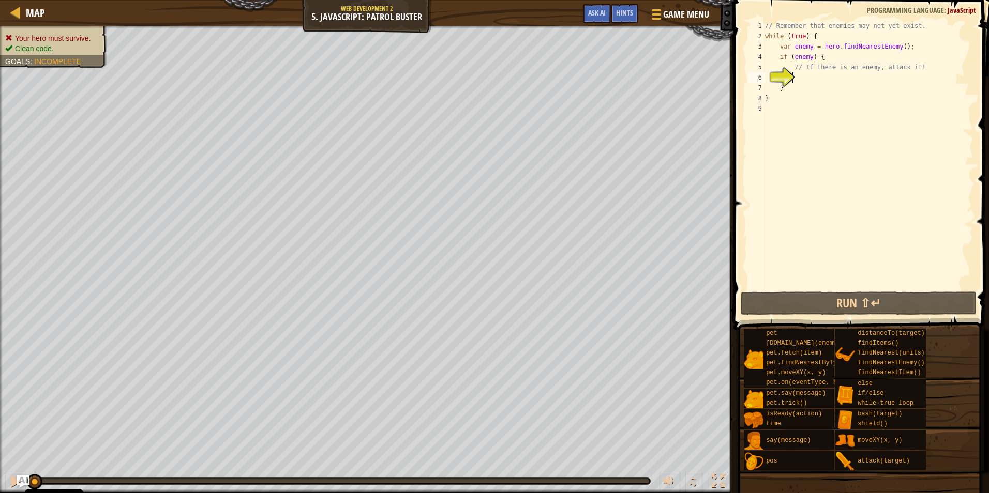
click at [822, 82] on div "// Remember that enemies may not yet exist. while ( true ) { var enemy = hero .…" at bounding box center [868, 166] width 210 height 290
click at [799, 78] on div "// Remember that enemies may not yet exist. while ( true ) { var enemy = hero .…" at bounding box center [868, 166] width 210 height 290
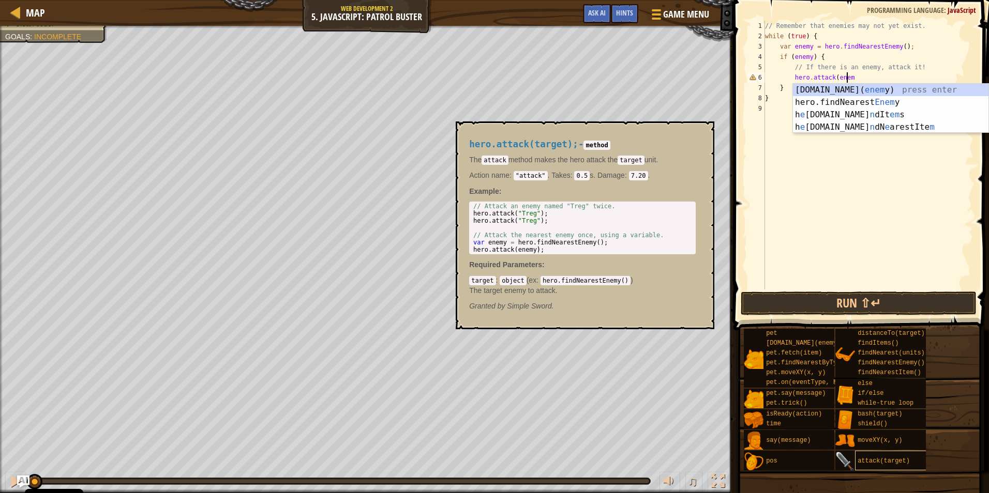
scroll to position [5, 7]
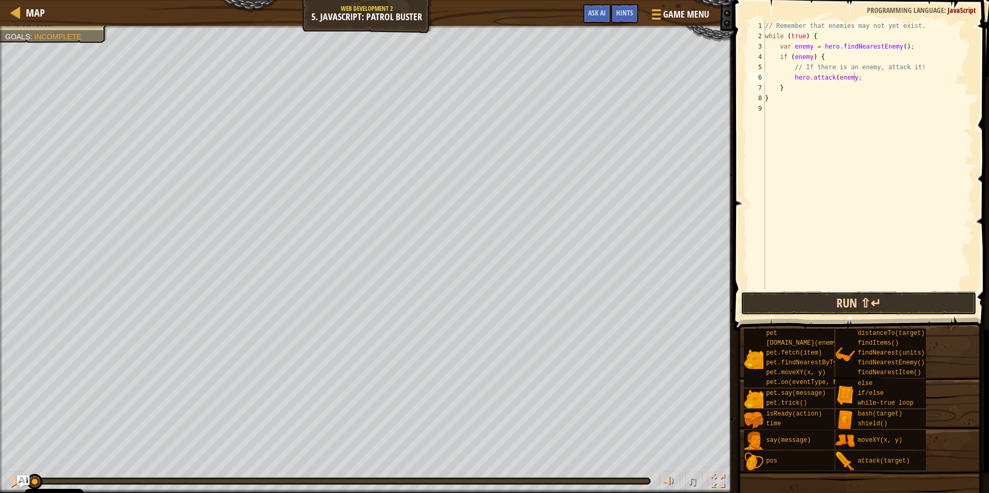
click at [830, 306] on button "Run ⇧↵" at bounding box center [859, 304] width 236 height 24
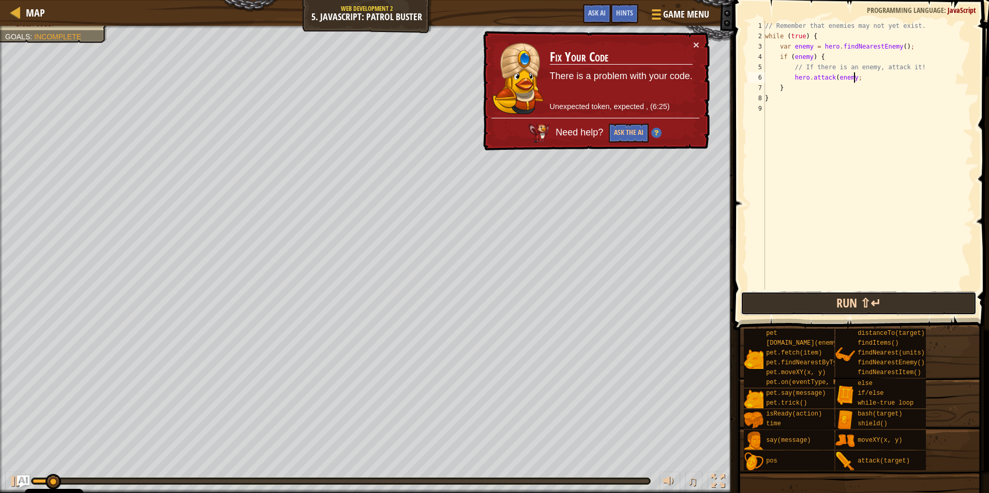
click at [831, 306] on button "Run ⇧↵" at bounding box center [859, 304] width 236 height 24
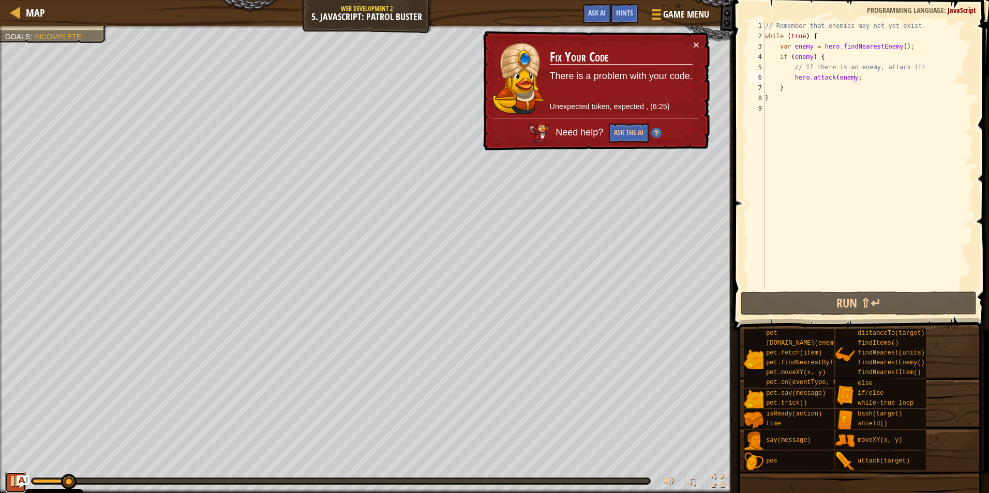
click at [8, 480] on button at bounding box center [15, 482] width 21 height 21
click at [849, 79] on div "// Remember that enemies may not yet exist. while ( true ) { var enemy = hero .…" at bounding box center [868, 166] width 210 height 290
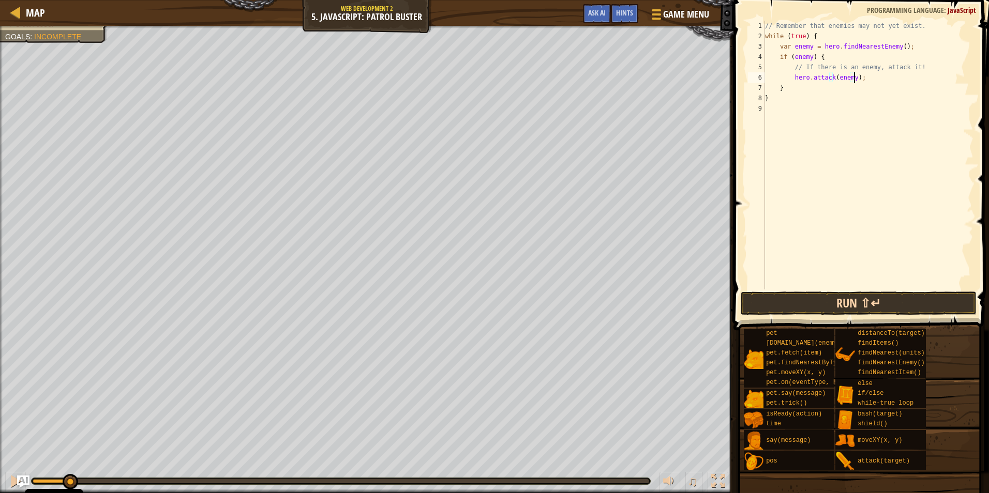
type textarea "hero.attack(enemy);"
click at [839, 296] on button "Run ⇧↵" at bounding box center [859, 304] width 236 height 24
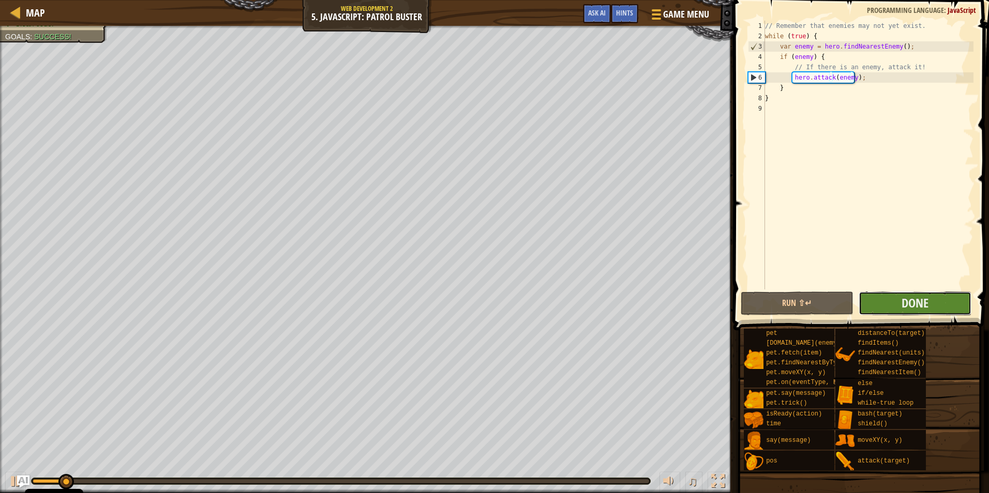
click at [893, 300] on button "Done" at bounding box center [915, 304] width 113 height 24
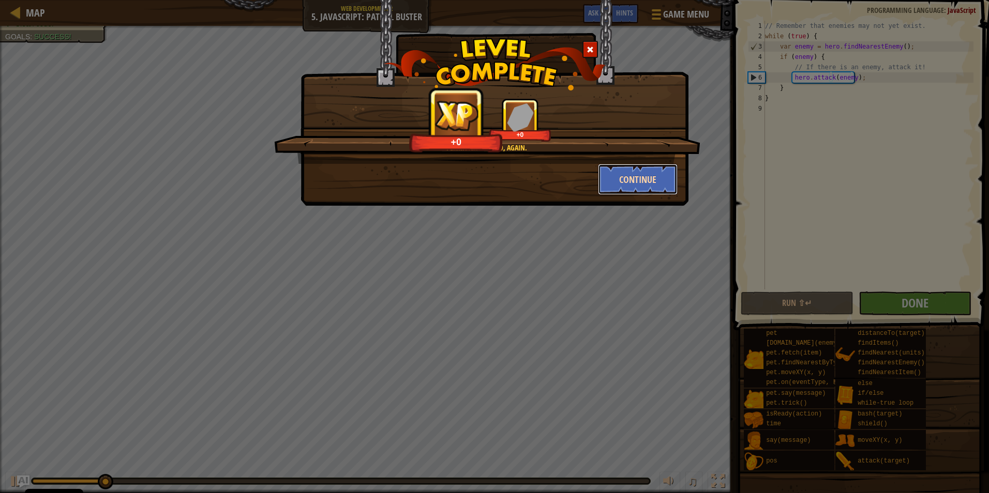
click at [649, 179] on button "Continue" at bounding box center [638, 179] width 80 height 31
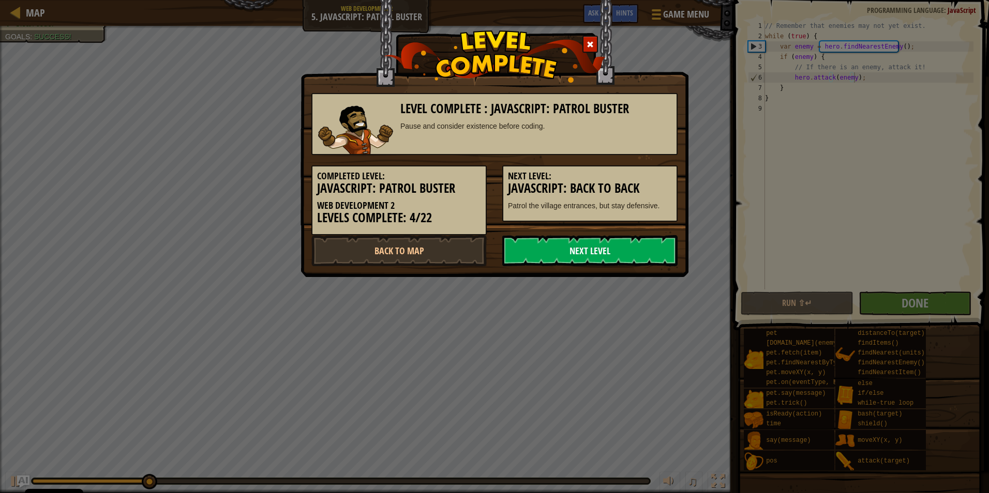
click at [597, 252] on link "Next Level" at bounding box center [589, 250] width 175 height 31
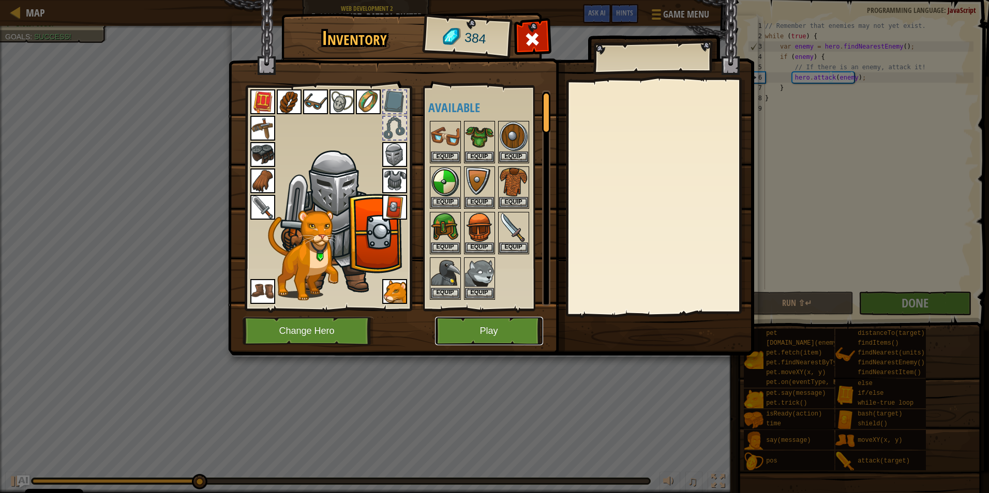
click at [498, 326] on button "Play" at bounding box center [489, 331] width 108 height 28
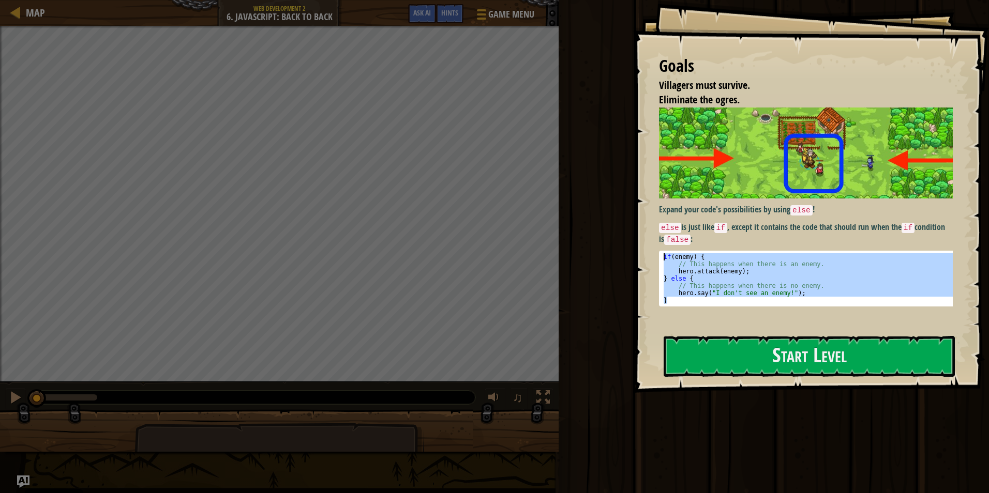
drag, startPoint x: 684, startPoint y: 297, endPoint x: 660, endPoint y: 255, distance: 48.4
click at [660, 255] on pre "} 1 2 3 4 5 6 7 if ( enemy ) { // This happens when there is an enemy. hero . a…" at bounding box center [810, 279] width 302 height 56
type textarea "if(enemy) { // This happens when there is an enemy."
click at [780, 231] on p "else is just like if , except it contains the code that should run when the if …" at bounding box center [810, 233] width 302 height 24
click at [772, 358] on button "Start Level" at bounding box center [809, 356] width 291 height 41
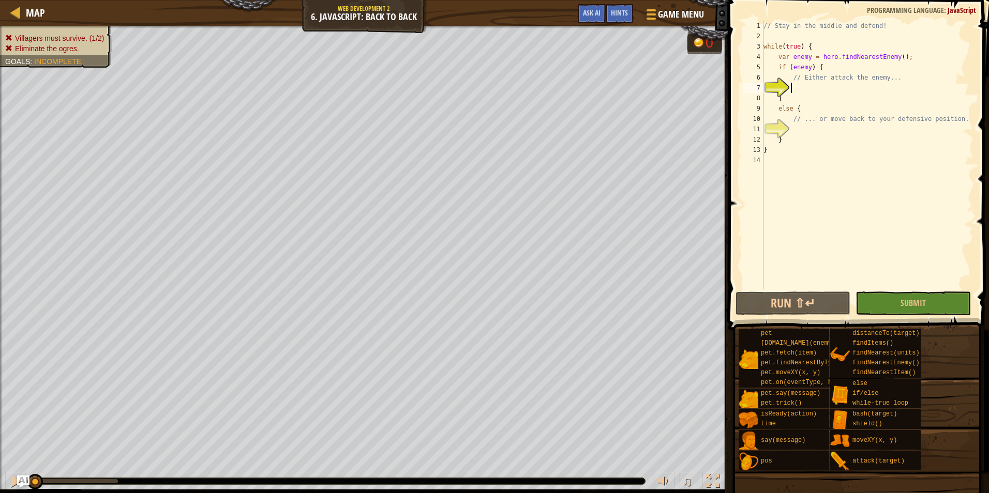
click at [806, 131] on div "// Stay in the middle and defend! while ( true ) { var enemy = hero . findNeare…" at bounding box center [867, 166] width 212 height 290
type textarea "}"
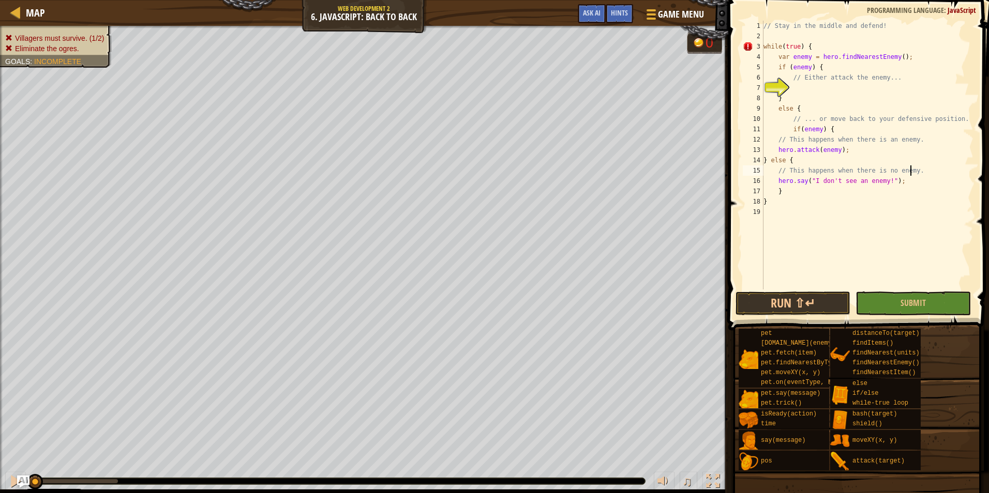
click at [919, 173] on div "// Stay in the middle and defend! while ( true ) { var enemy = hero . findNeare…" at bounding box center [867, 166] width 212 height 290
type textarea "}"
type textarea "h"
type textarea "/"
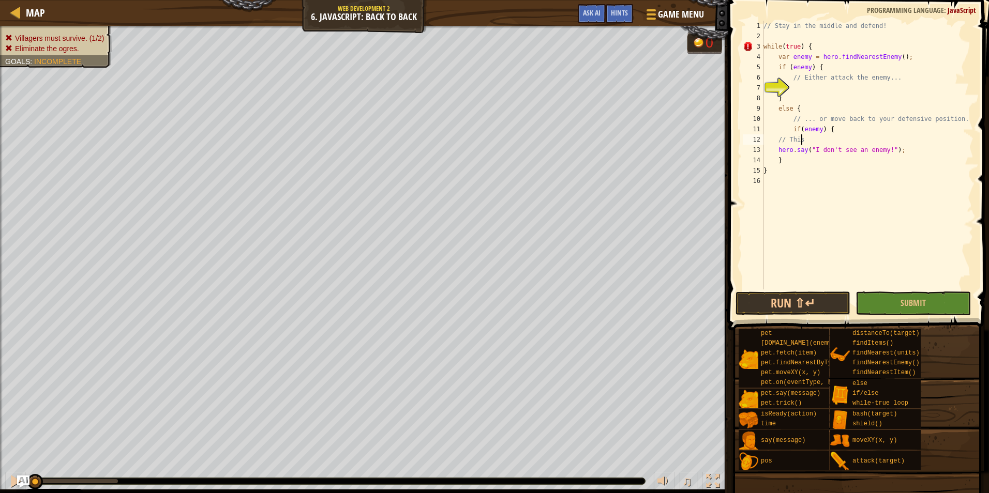
type textarea "/"
type textarea "i"
type textarea "}"
type textarea "// Either attack the enemy..."
type textarea "}"
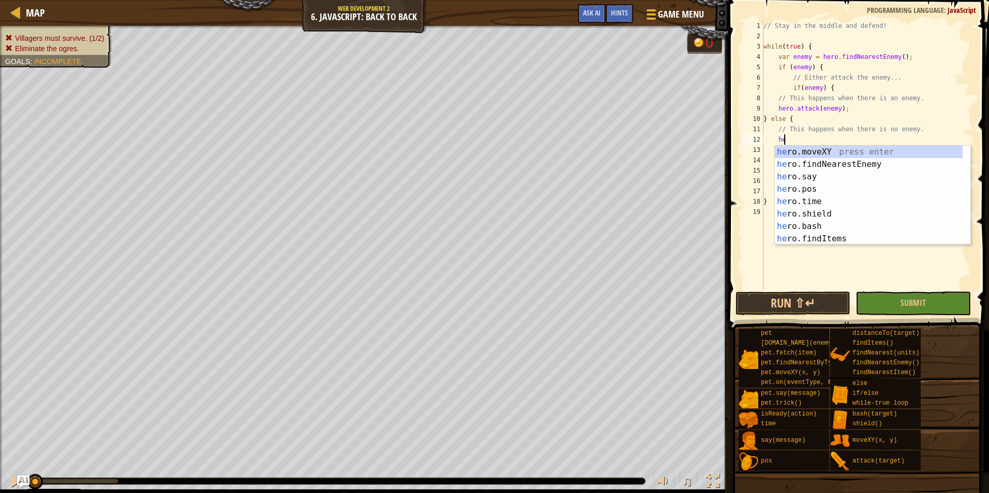
type textarea "h"
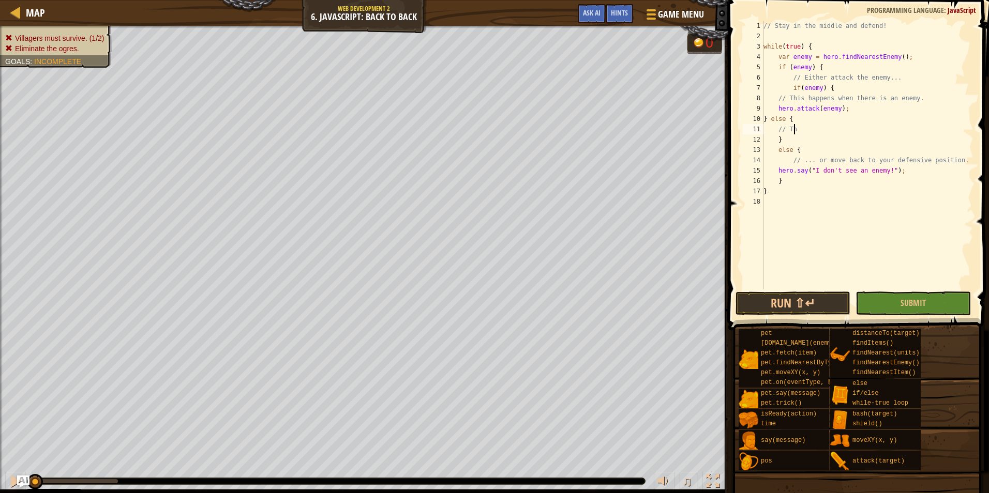
type textarea "/"
type textarea "}"
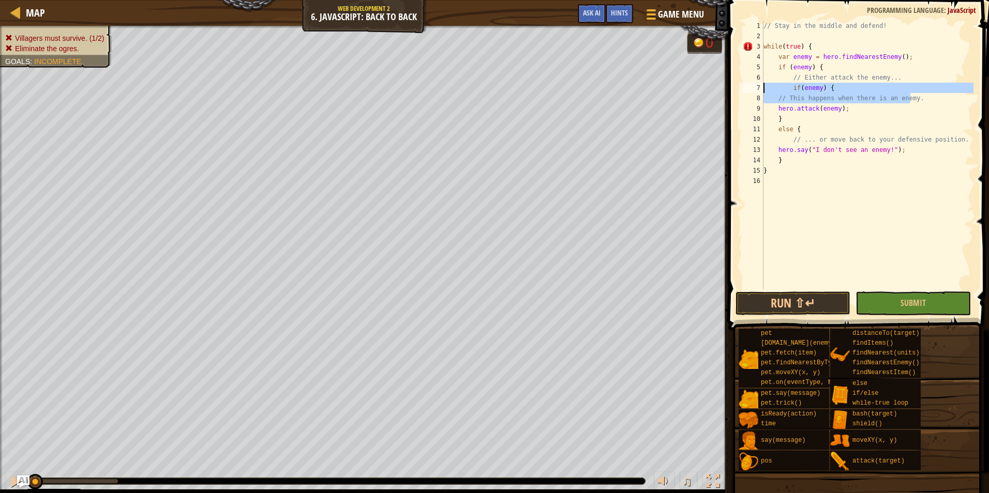
drag, startPoint x: 923, startPoint y: 99, endPoint x: 726, endPoint y: 86, distance: 197.0
click at [726, 86] on div "hero.attack(enemy); 1 2 3 4 5 6 7 8 9 10 11 12 13 14 15 16 // Stay in the middl…" at bounding box center [857, 185] width 264 height 361
type textarea "if(enemy) { // This happens when there is an enemy."
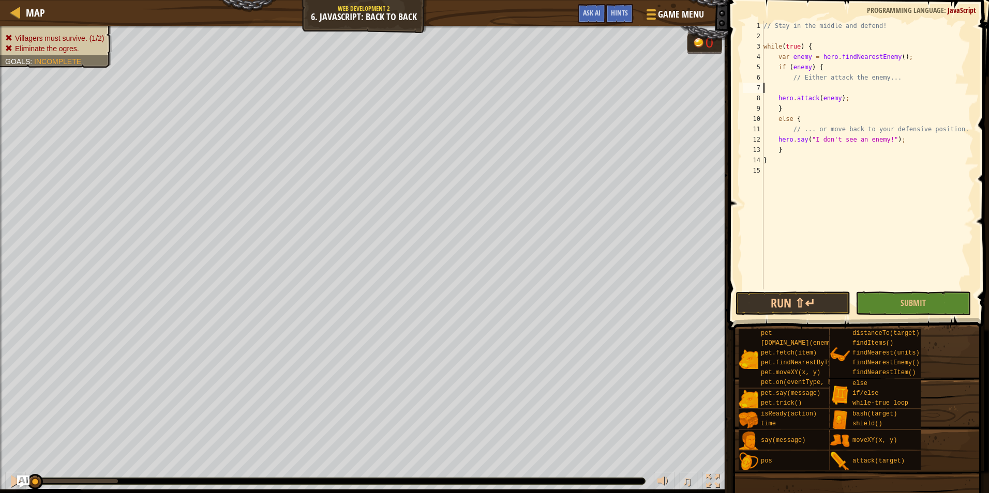
type textarea "// Either attack the enemy..."
type textarea "// ... or move back to your defensive position."
type textarea "hero.say("I don't see an enemy!");"
click at [881, 298] on button "Submit" at bounding box center [912, 304] width 115 height 24
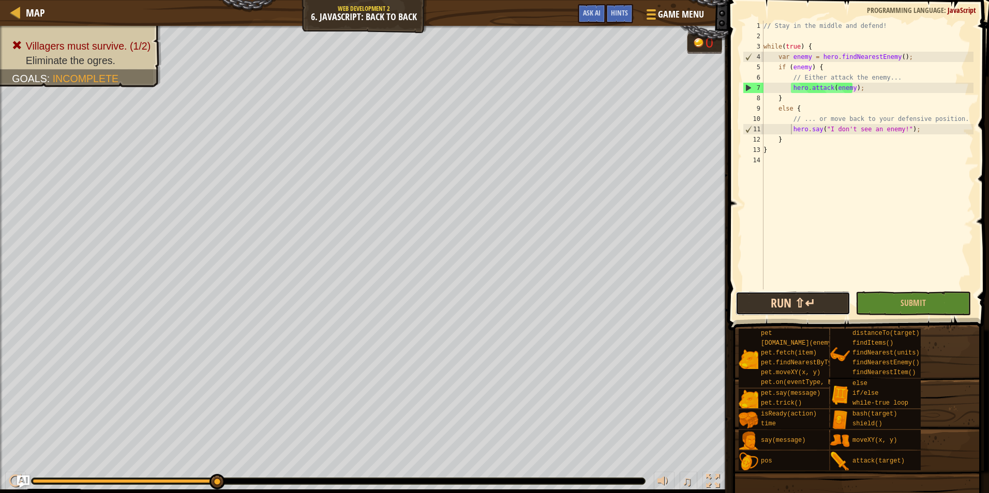
click at [816, 302] on button "Run ⇧↵" at bounding box center [792, 304] width 115 height 24
click at [913, 127] on div "// Stay in the middle and defend! while ( true ) { var enemy = hero . findNeare…" at bounding box center [867, 166] width 212 height 290
click at [790, 131] on div "// Stay in the middle and defend! while ( true ) { var enemy = hero . findNeare…" at bounding box center [867, 166] width 212 height 290
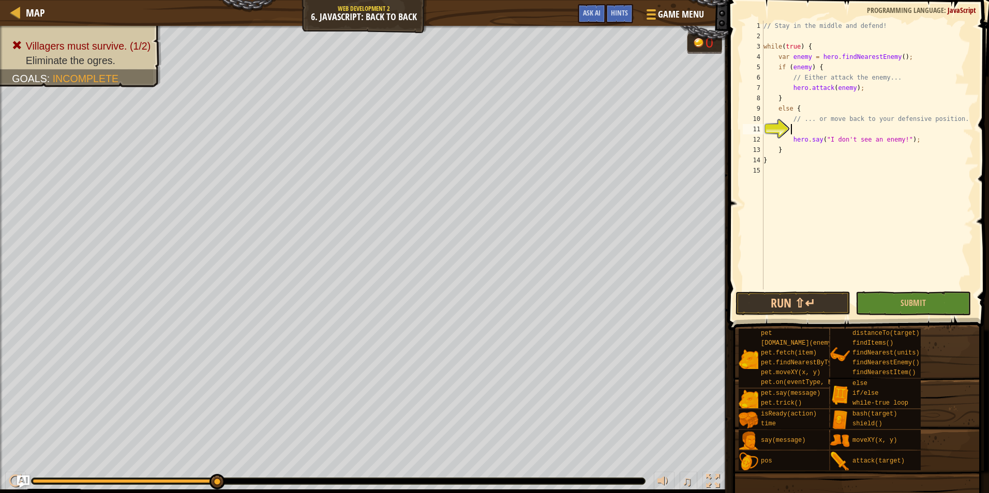
click at [815, 131] on div "// Stay in the middle and defend! while ( true ) { var enemy = hero . findNeare…" at bounding box center [867, 166] width 212 height 290
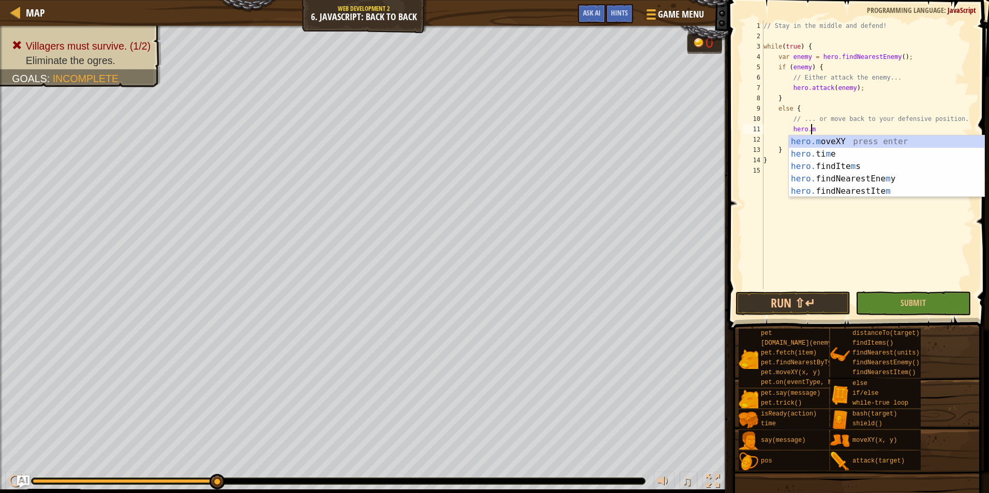
scroll to position [5, 4]
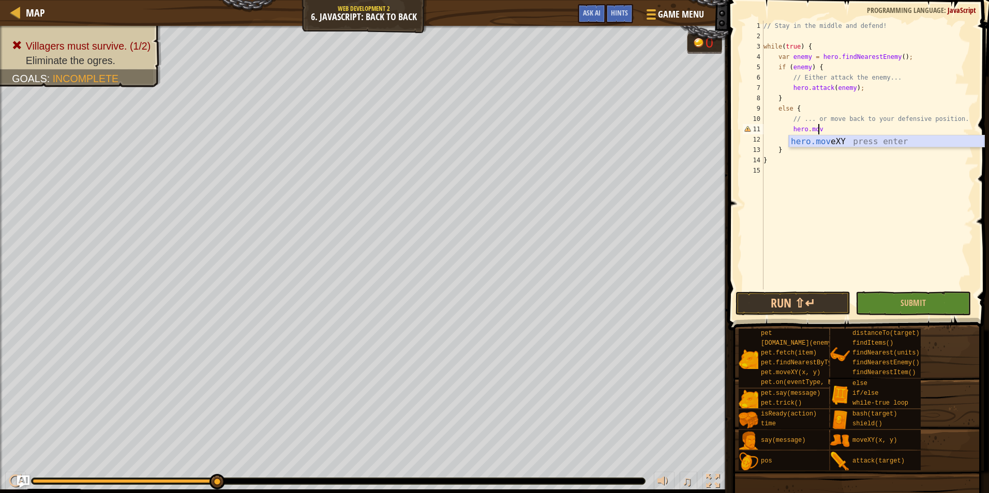
click at [836, 145] on div "hero.mov eXY press enter" at bounding box center [886, 154] width 195 height 37
click at [845, 130] on div "// Stay in the middle and defend! while ( true ) { var enemy = hero . findNeare…" at bounding box center [867, 166] width 212 height 290
type textarea "hero.moveXY(40, 34);"
click at [796, 301] on button "Run ⇧↵" at bounding box center [792, 304] width 115 height 24
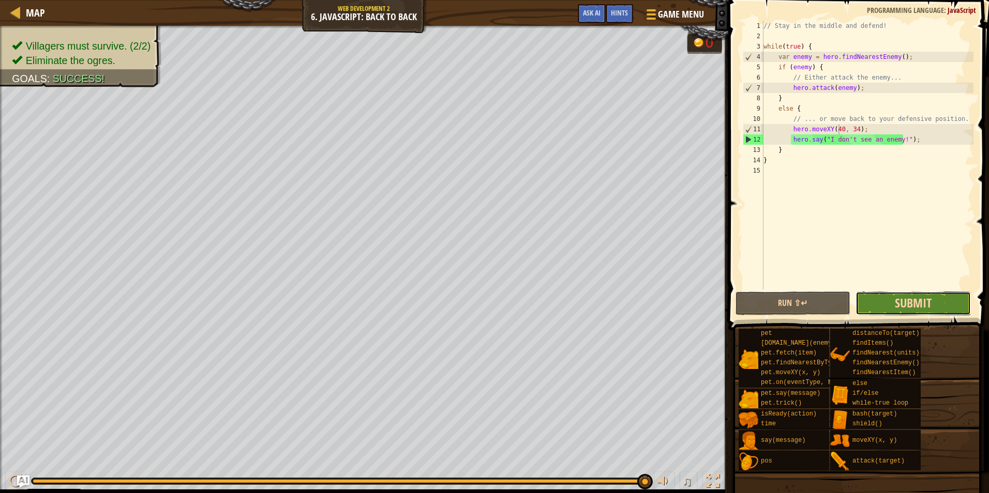
click at [907, 308] on span "Submit" at bounding box center [913, 303] width 37 height 17
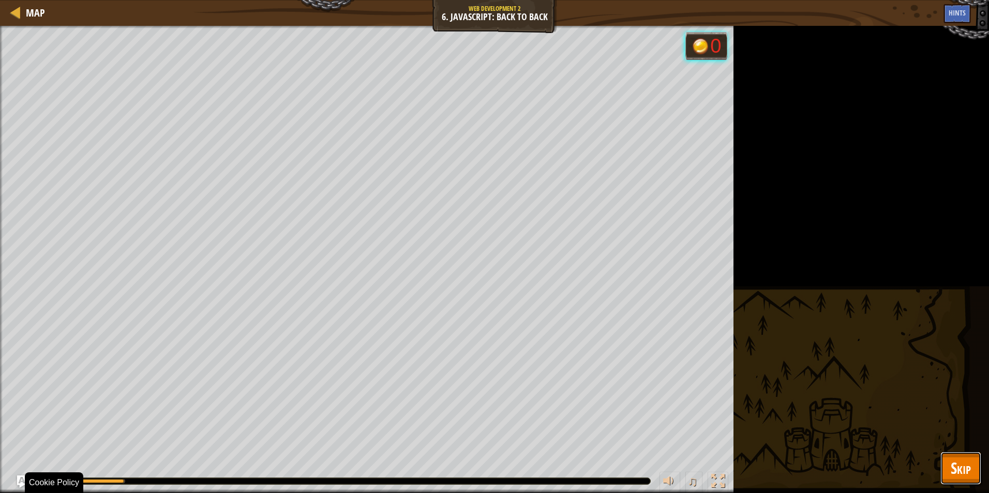
click at [958, 483] on button "Skip" at bounding box center [960, 468] width 41 height 33
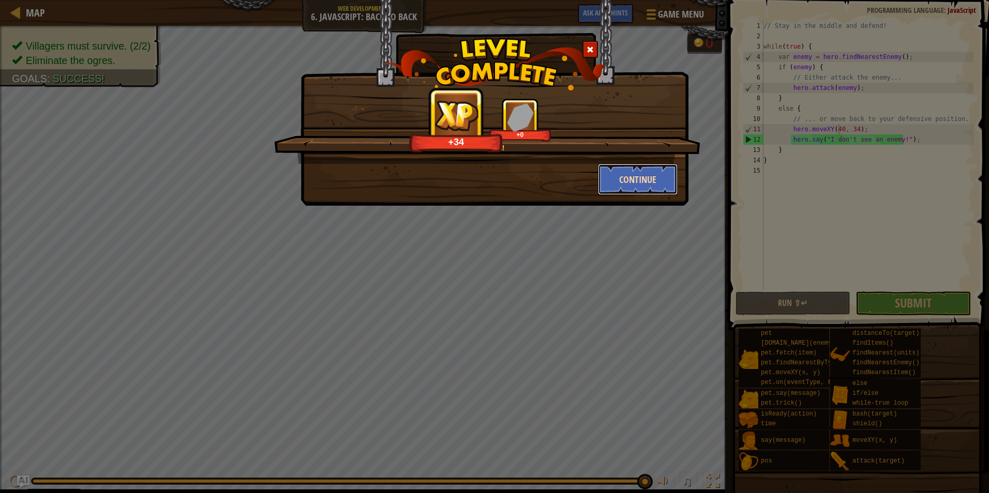
click at [620, 181] on button "Continue" at bounding box center [638, 179] width 80 height 31
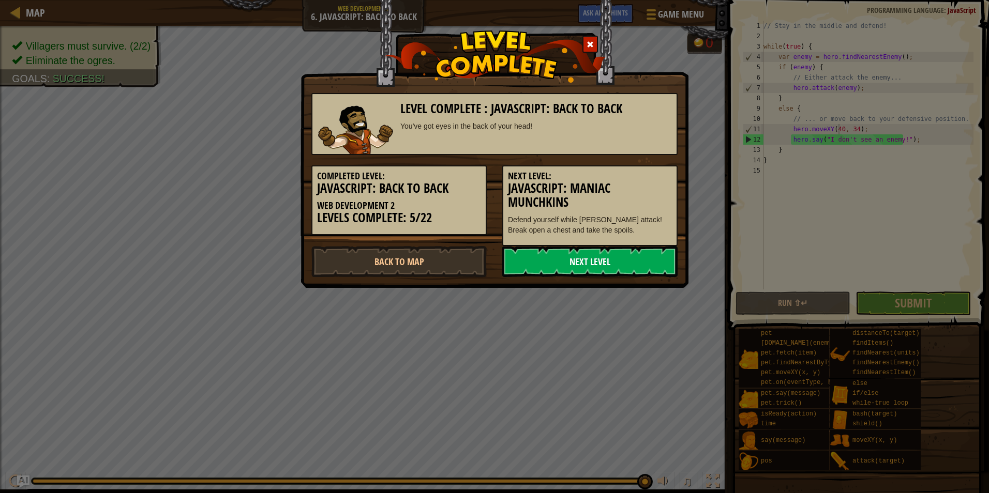
click at [604, 265] on link "Next Level" at bounding box center [589, 261] width 175 height 31
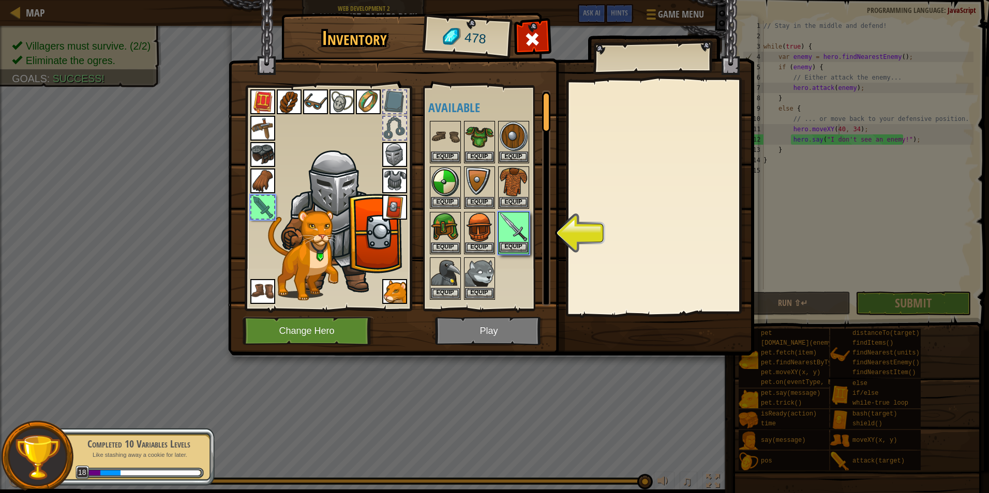
click at [510, 240] on img at bounding box center [513, 227] width 29 height 29
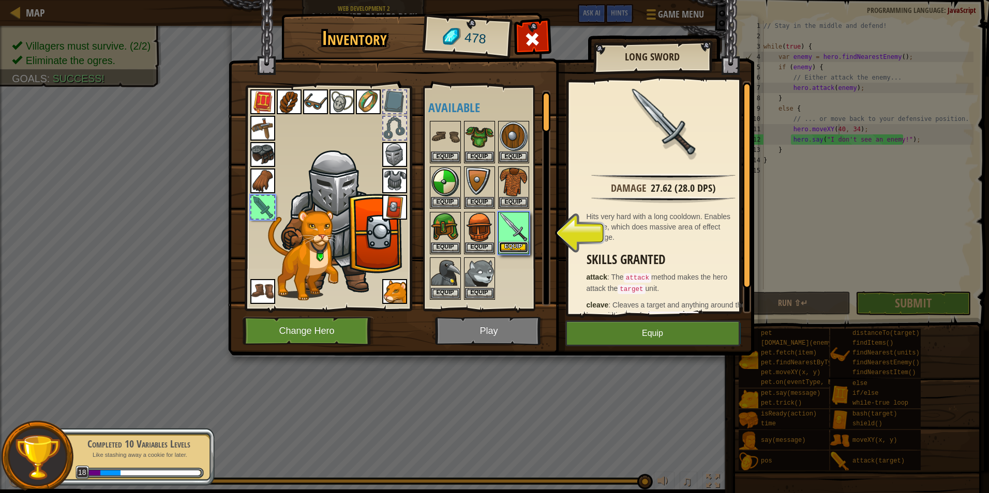
click at [514, 247] on button "Equip" at bounding box center [513, 247] width 29 height 11
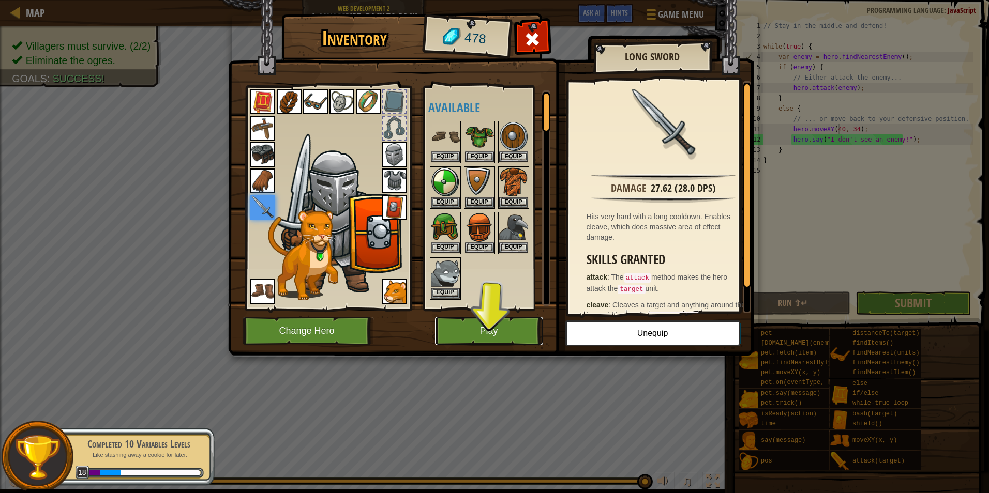
click at [489, 341] on button "Play" at bounding box center [489, 331] width 108 height 28
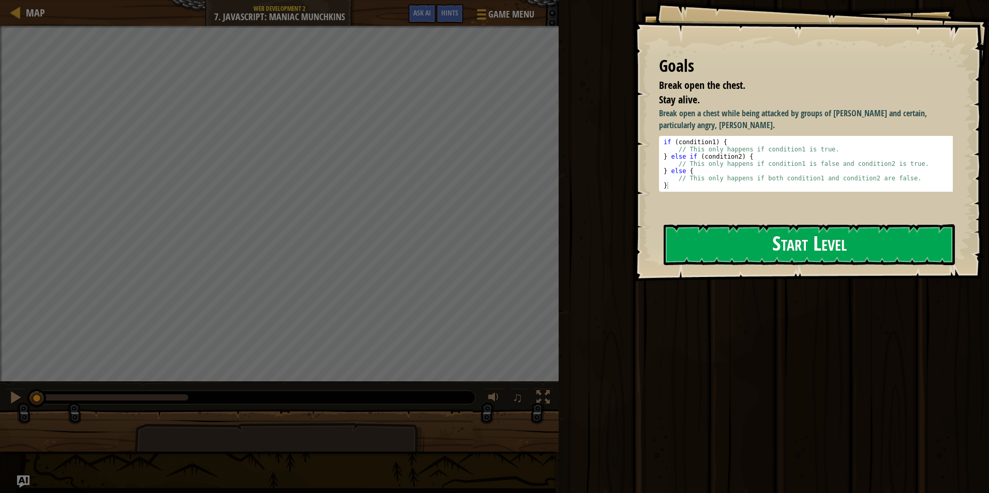
click at [746, 249] on button "Start Level" at bounding box center [809, 244] width 291 height 41
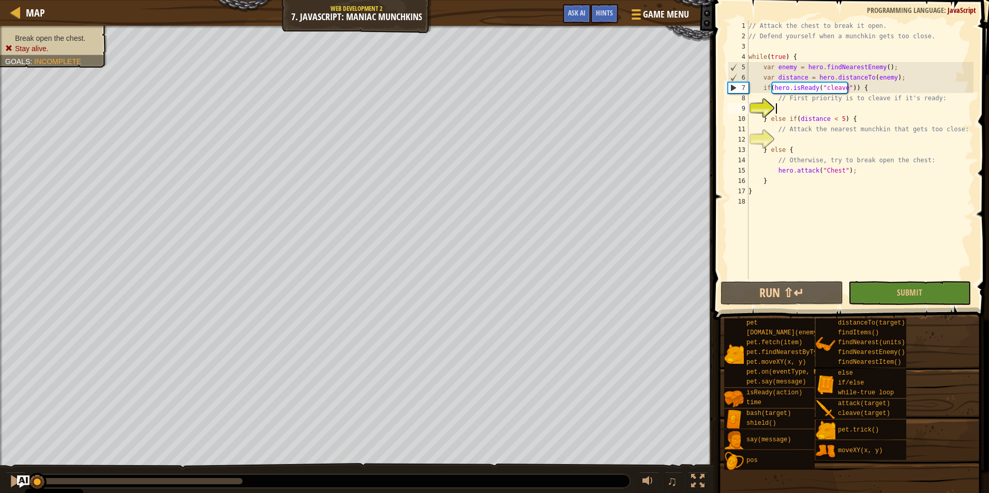
click at [804, 112] on div "// Attack the chest to break it open. // Defend yourself when a munchkin gets t…" at bounding box center [859, 160] width 227 height 279
click at [805, 137] on div "// Attack the chest to break it open. // Defend yourself when a munchkin gets t…" at bounding box center [859, 160] width 227 height 279
click at [790, 101] on div "// Attack the chest to break it open. // Defend yourself when a munchkin gets t…" at bounding box center [859, 160] width 227 height 279
type textarea "// First priority is to cleave if it's ready:"
click at [797, 106] on div "// Attack the chest to break it open. // Defend yourself when a munchkin gets t…" at bounding box center [859, 160] width 227 height 279
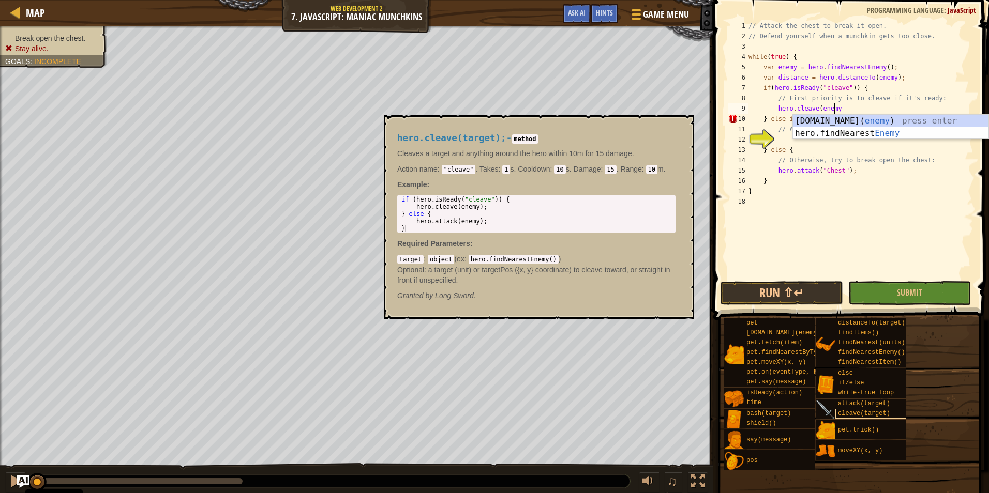
scroll to position [5, 7]
type textarea "// Attack the nearest munchkin that gets too close:"
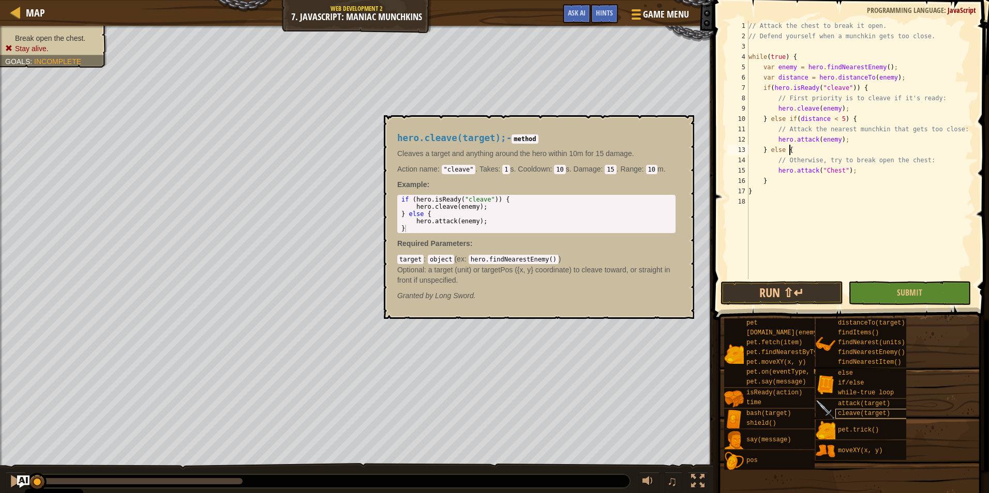
scroll to position [5, 3]
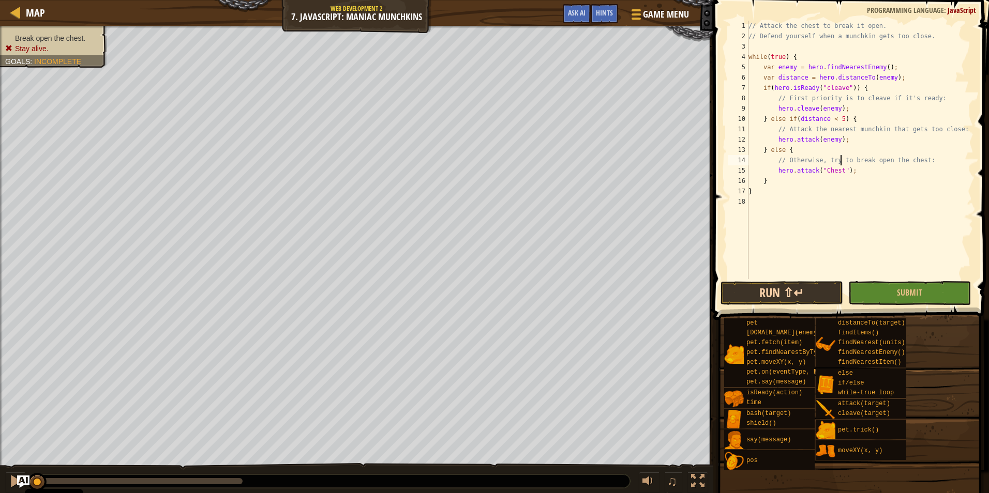
type textarea "// Otherwise, try to break open the chest:"
click at [800, 286] on button "Run ⇧↵" at bounding box center [781, 293] width 123 height 24
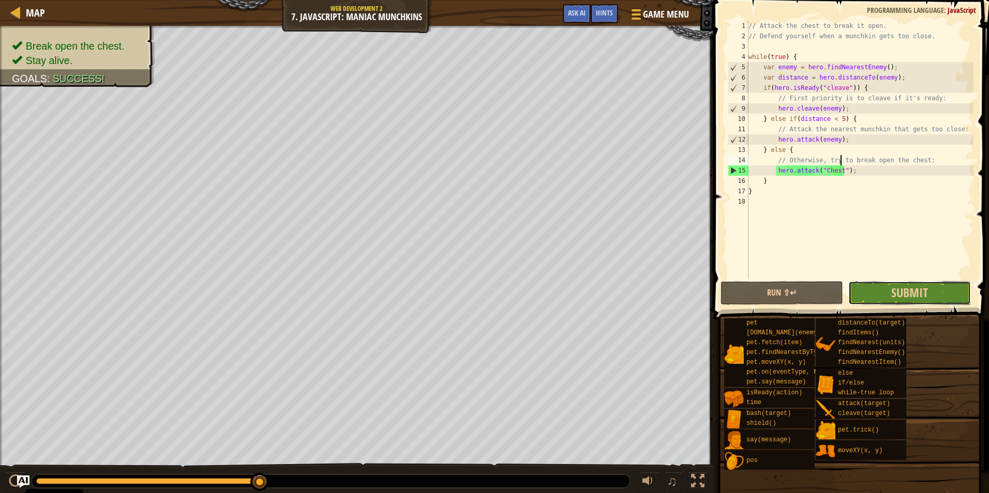
click at [873, 289] on button "Submit" at bounding box center [909, 293] width 123 height 24
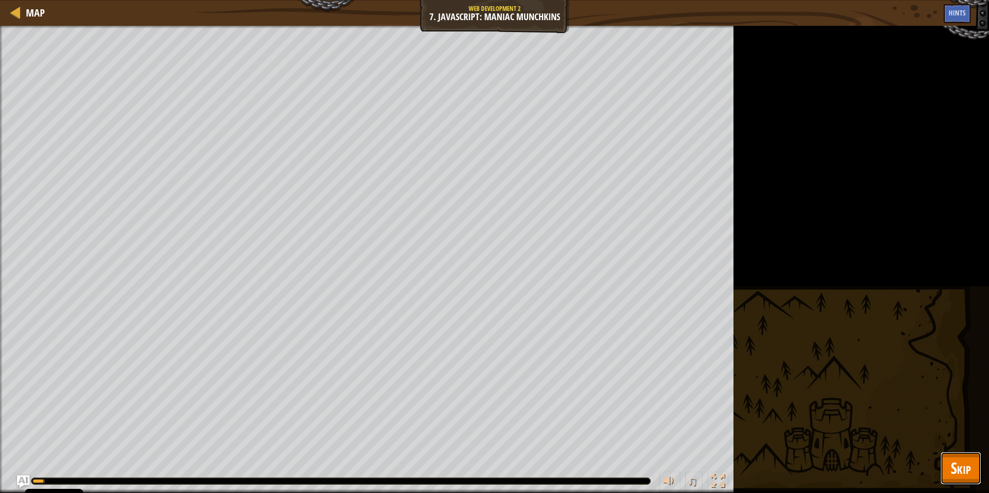
click at [961, 459] on span "Skip" at bounding box center [961, 468] width 20 height 21
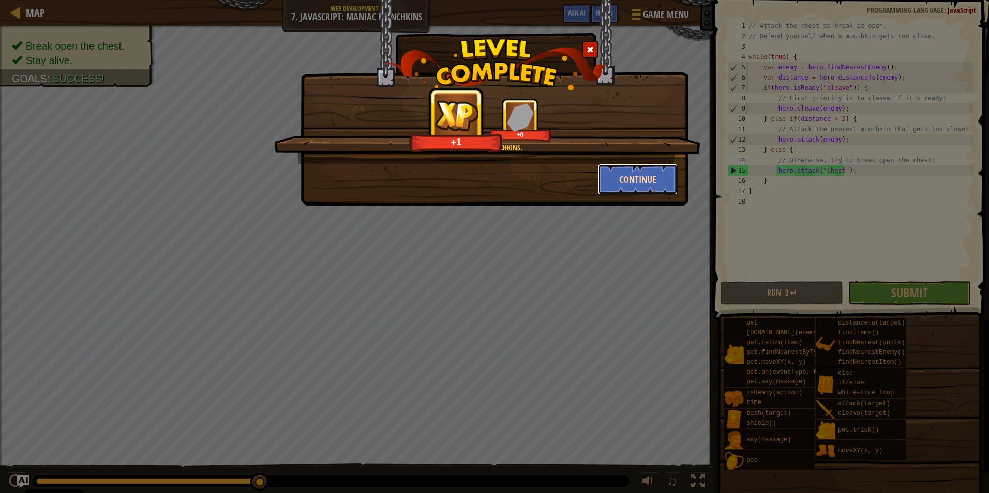
click at [644, 185] on button "Continue" at bounding box center [638, 179] width 80 height 31
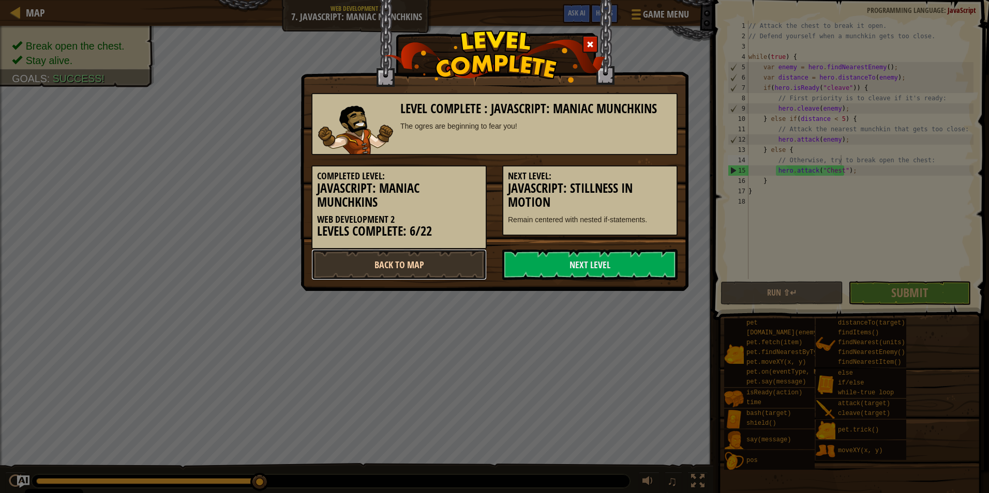
click at [467, 265] on link "Back to Map" at bounding box center [398, 264] width 175 height 31
